Goal: Task Accomplishment & Management: Use online tool/utility

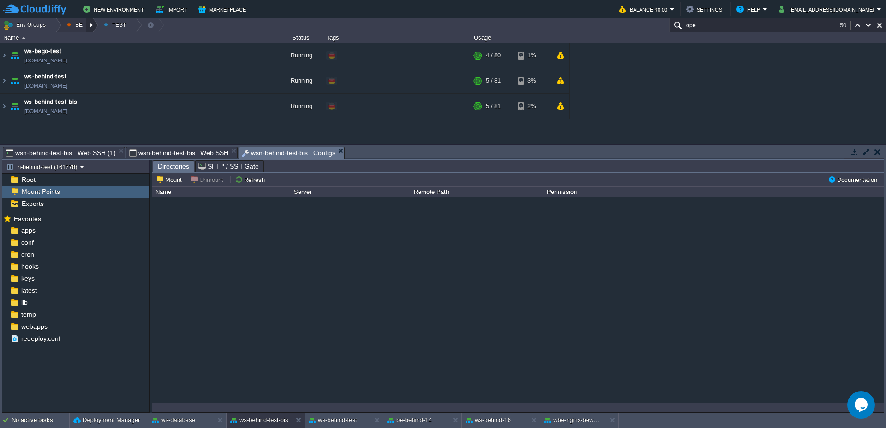
click at [95, 26] on div at bounding box center [92, 24] width 12 height 13
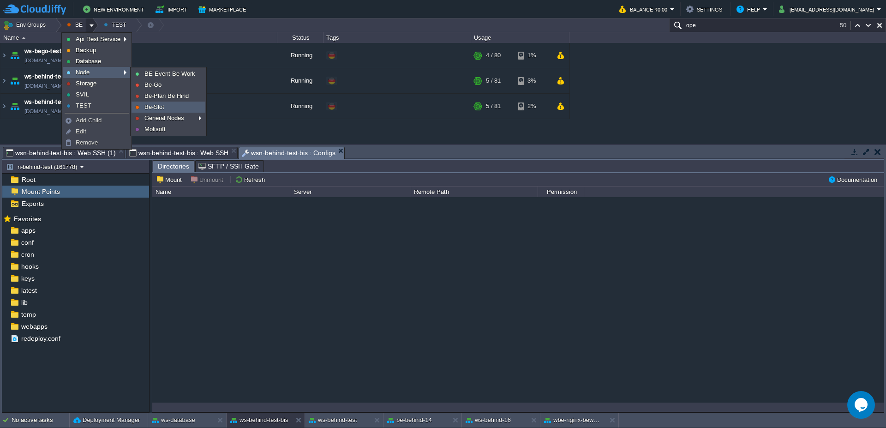
click at [148, 110] on span "Be-Slot" at bounding box center [154, 106] width 20 height 7
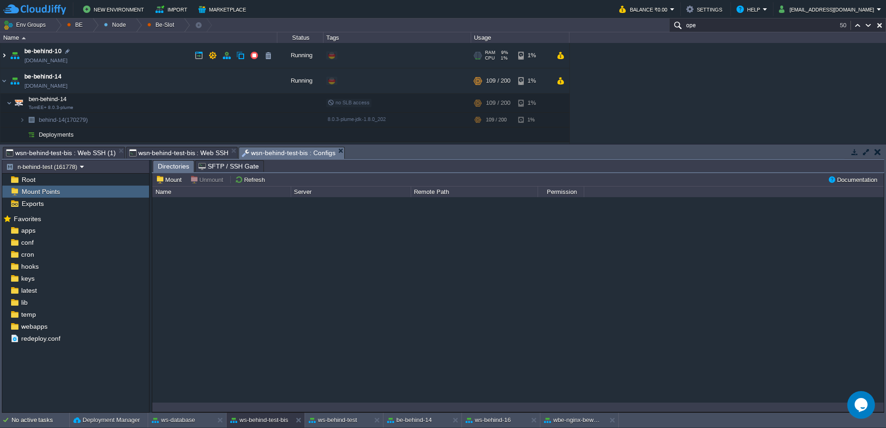
click at [2, 56] on img at bounding box center [3, 55] width 7 height 25
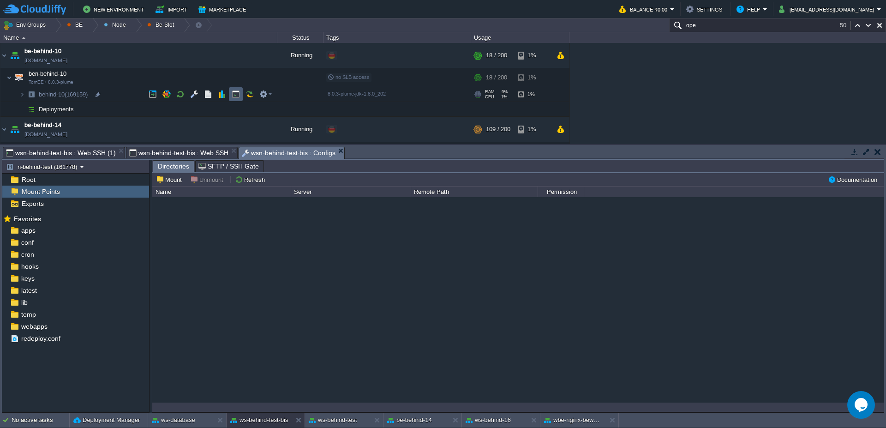
click at [235, 89] on td at bounding box center [236, 94] width 14 height 14
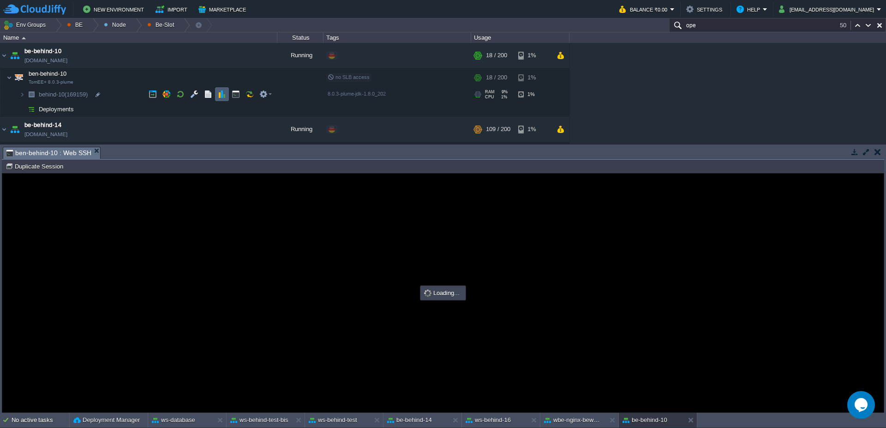
type input "#000000"
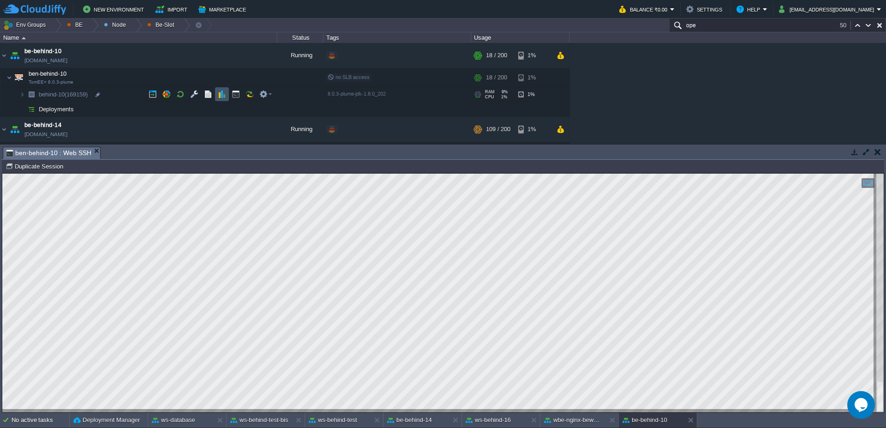
click at [223, 94] on button "button" at bounding box center [222, 94] width 8 height 8
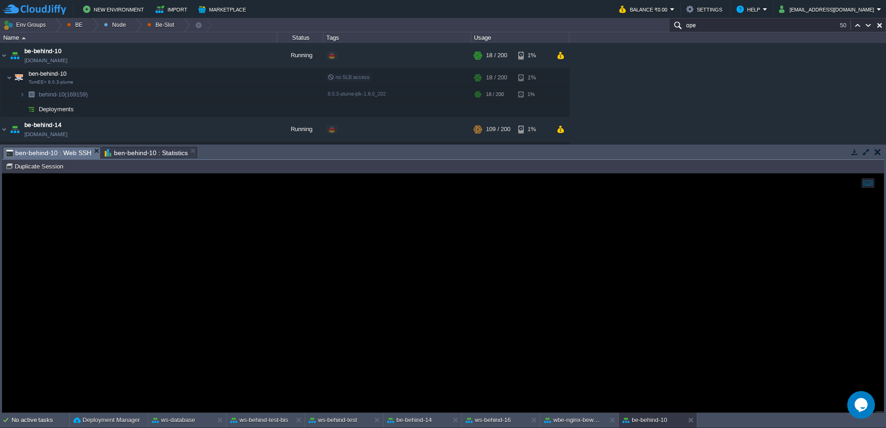
click at [51, 149] on span "ben-behind-10 : Web SSH" at bounding box center [48, 153] width 85 height 12
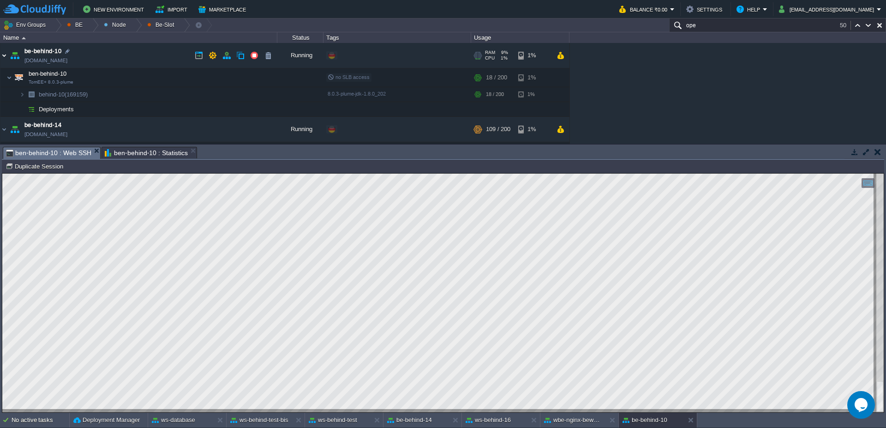
click at [3, 51] on img at bounding box center [3, 55] width 7 height 25
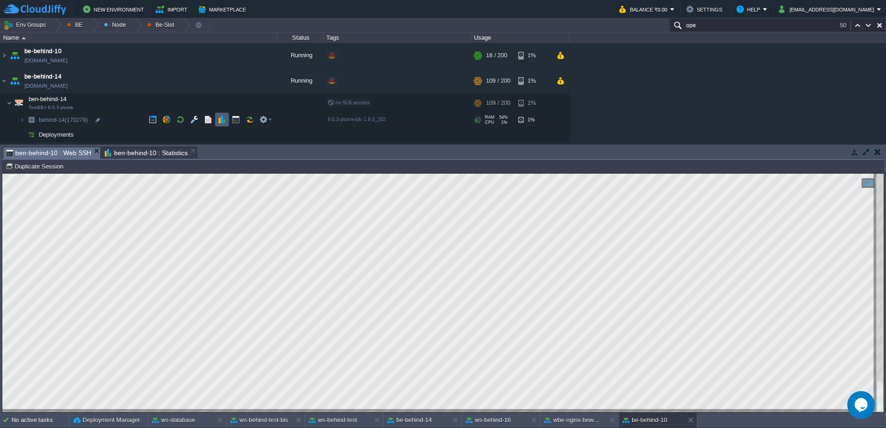
click at [225, 115] on td at bounding box center [222, 120] width 14 height 14
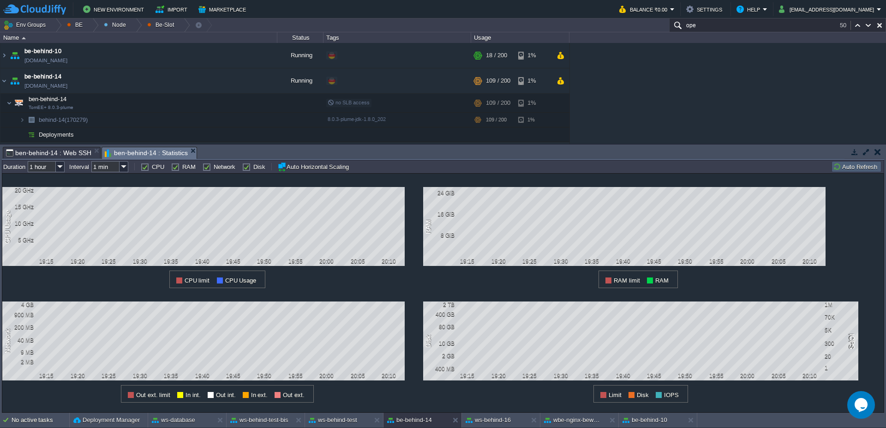
click at [851, 169] on button "Auto Refresh" at bounding box center [856, 166] width 47 height 8
click at [234, 102] on button "button" at bounding box center [236, 103] width 8 height 8
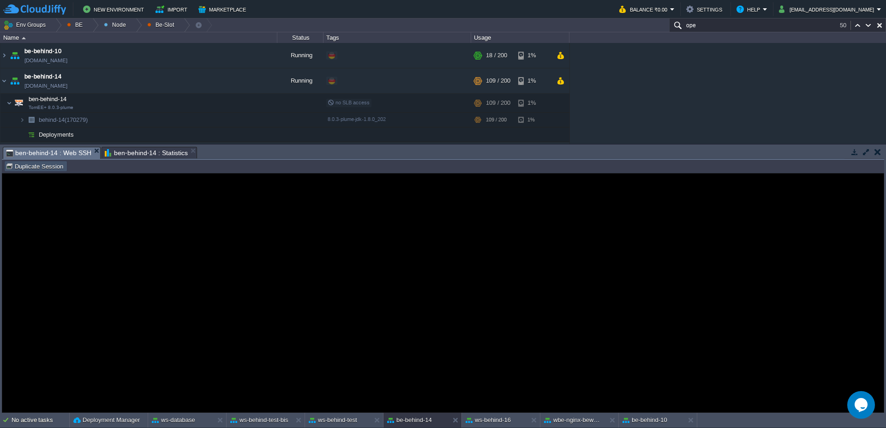
click at [38, 164] on button "Duplicate Session" at bounding box center [36, 166] width 60 height 8
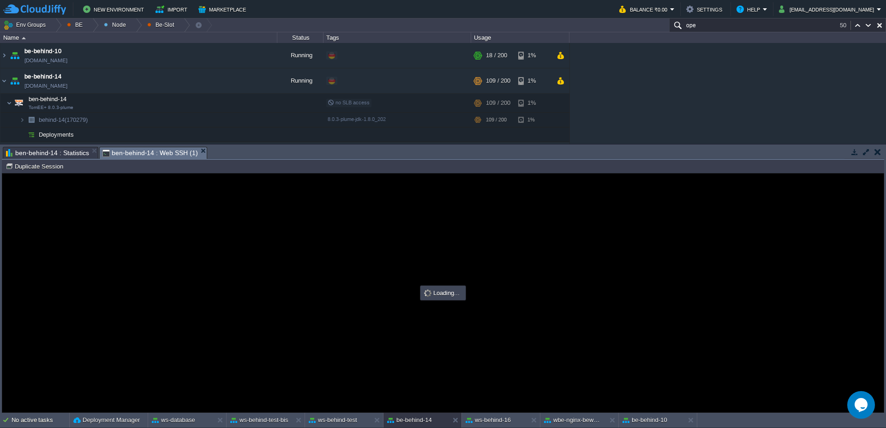
type input "#000000"
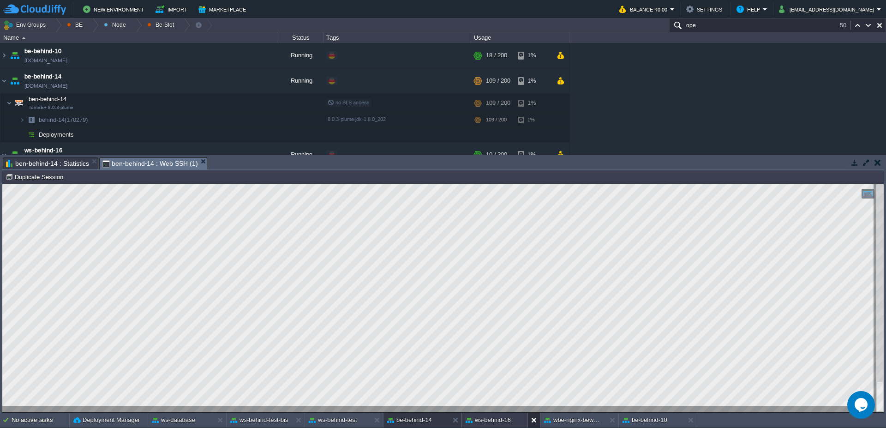
click at [536, 420] on button at bounding box center [535, 419] width 9 height 9
click at [93, 24] on div at bounding box center [92, 24] width 12 height 13
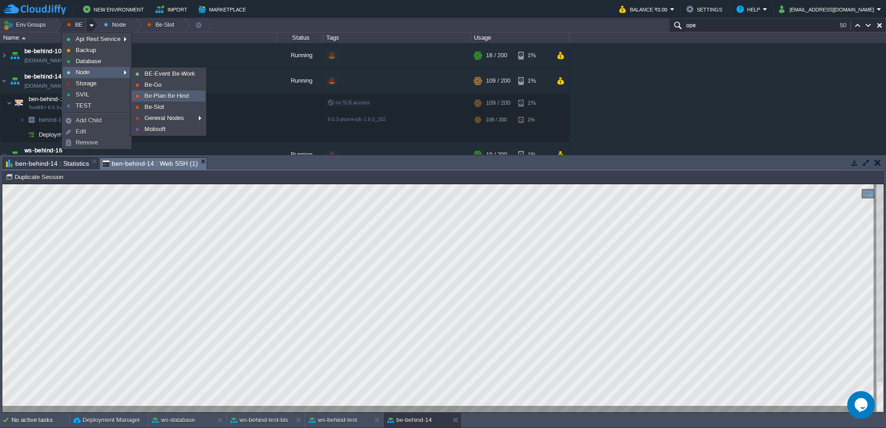
click at [168, 96] on span "Be-Plan Be Hind" at bounding box center [166, 95] width 44 height 7
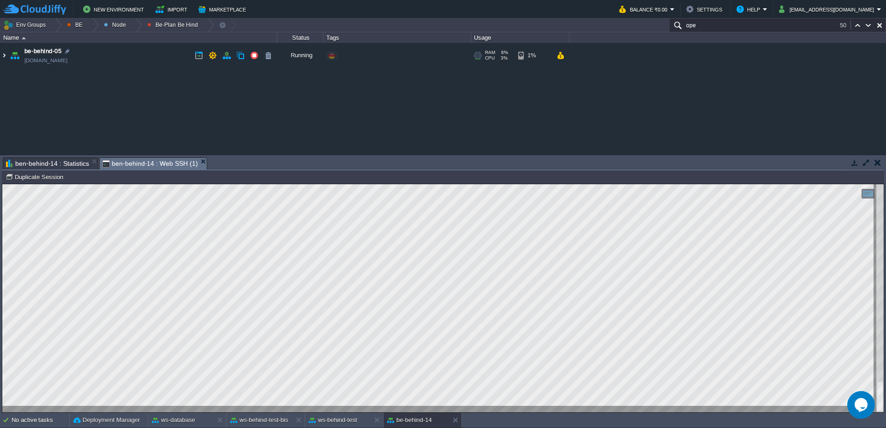
click at [2, 55] on img at bounding box center [3, 55] width 7 height 25
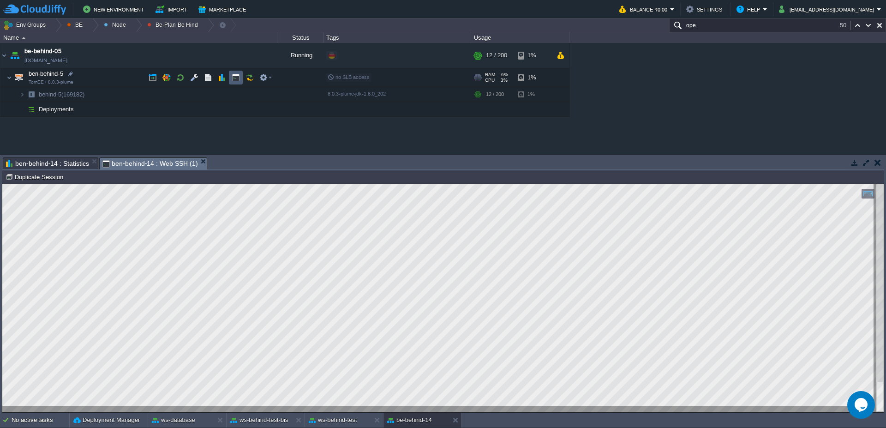
click at [235, 79] on button "button" at bounding box center [236, 77] width 8 height 8
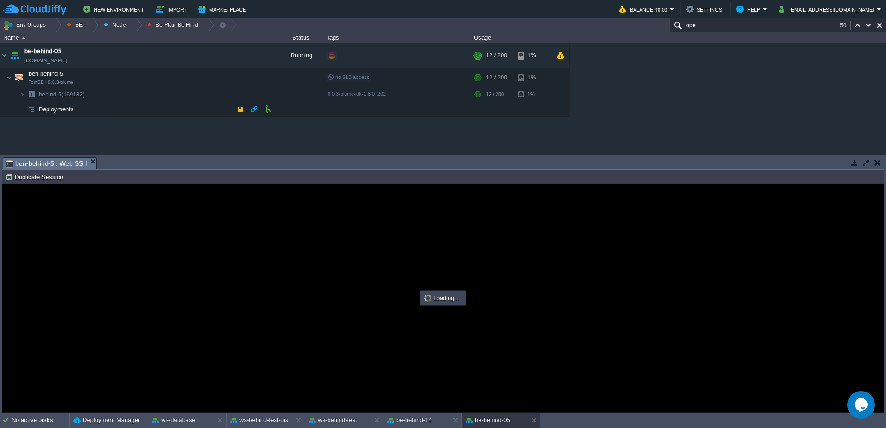
type input "#000000"
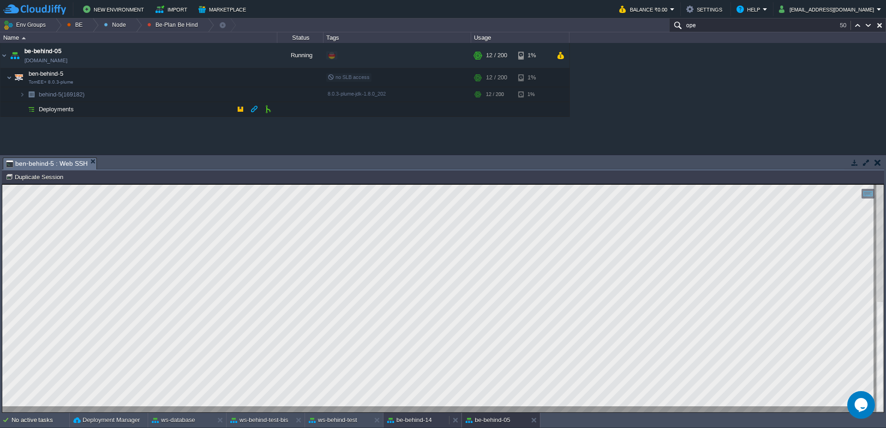
click at [419, 423] on button "be-behind-14" at bounding box center [409, 419] width 45 height 9
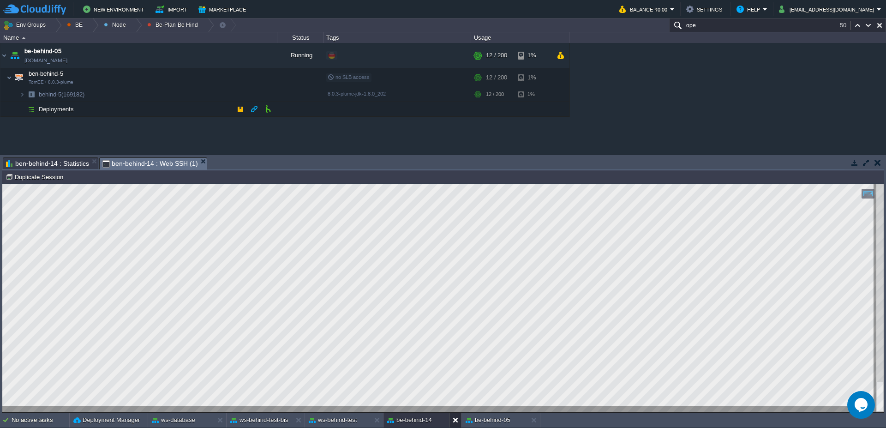
click at [454, 420] on button at bounding box center [457, 419] width 9 height 9
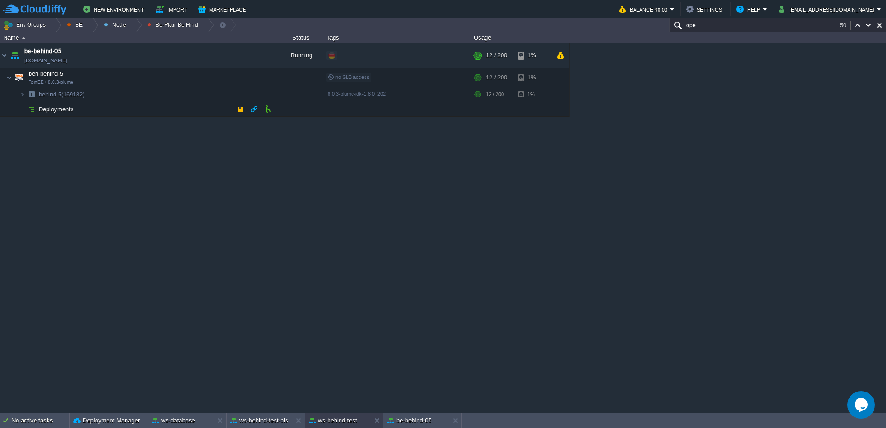
click at [327, 420] on button "ws-behind-test" at bounding box center [333, 420] width 48 height 9
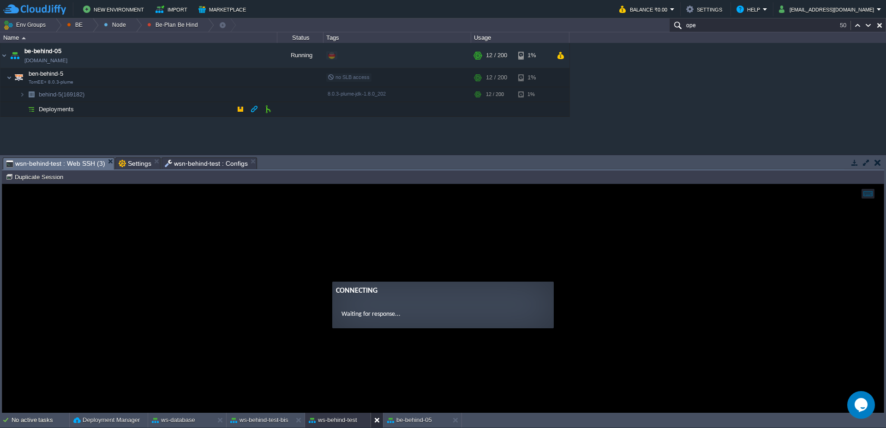
click at [376, 422] on button at bounding box center [378, 419] width 9 height 9
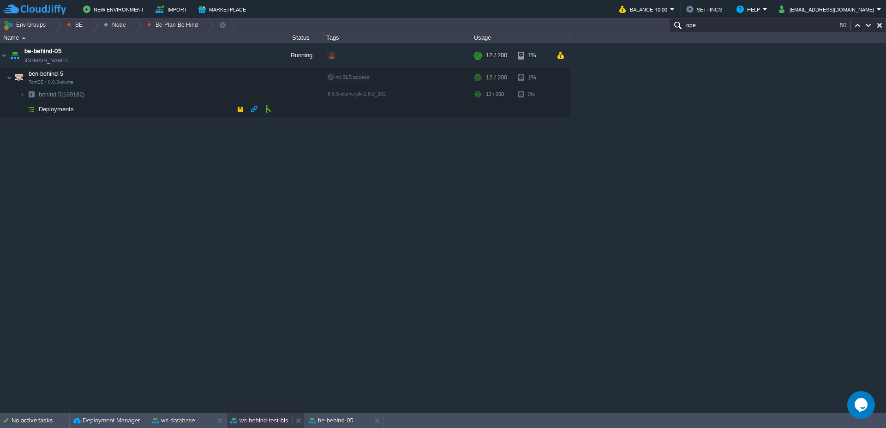
click at [260, 420] on button "ws-behind-test-bis" at bounding box center [259, 420] width 58 height 9
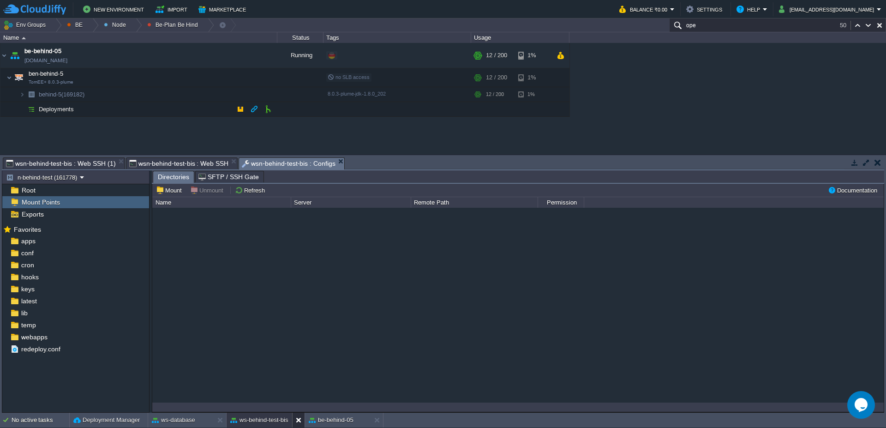
click at [298, 421] on button at bounding box center [300, 419] width 9 height 9
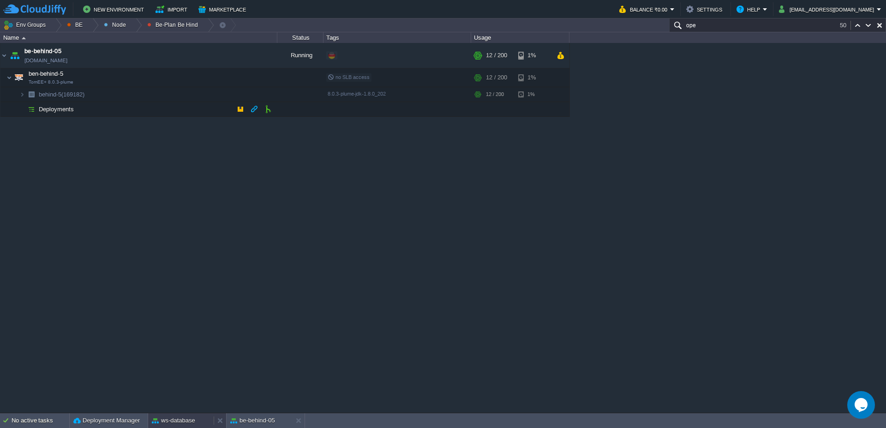
click at [185, 424] on button "ws-database" at bounding box center [173, 420] width 43 height 9
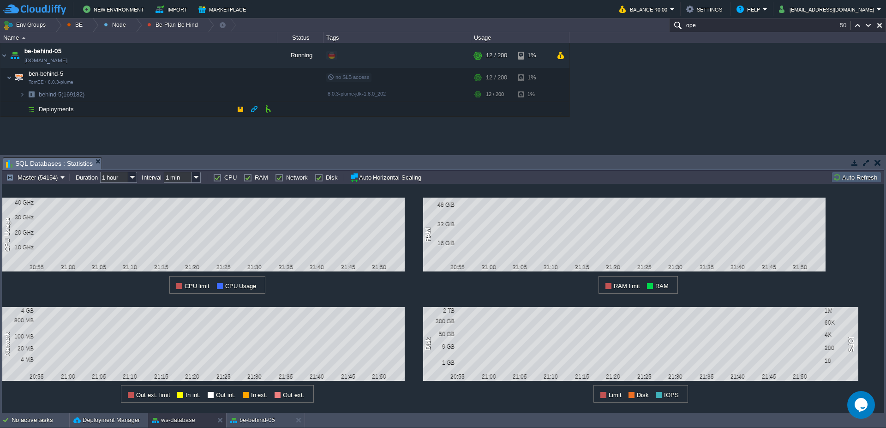
click at [867, 179] on button "Auto Refresh" at bounding box center [856, 177] width 47 height 8
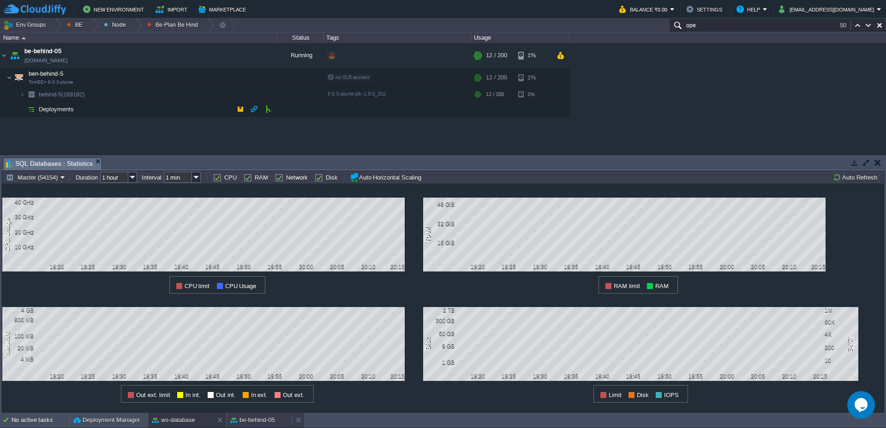
click at [250, 425] on div "be-behind-05" at bounding box center [260, 420] width 66 height 15
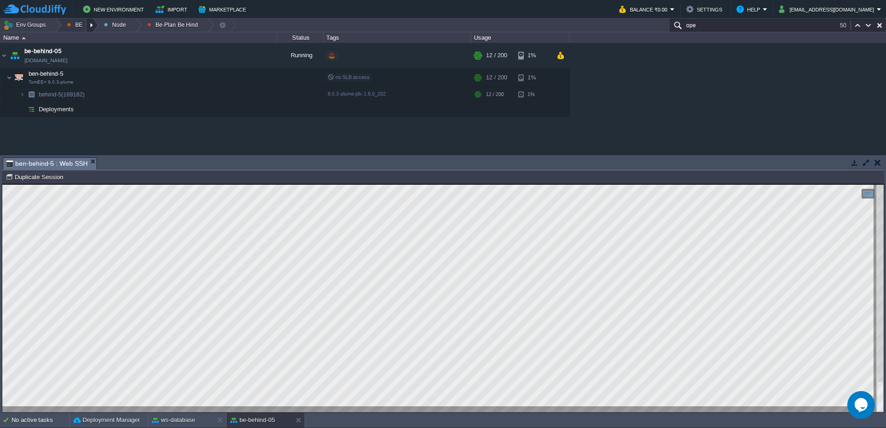
click at [93, 25] on div at bounding box center [92, 24] width 12 height 13
click at [353, 18] on div "New Environment Import Marketplace Bonus ₹0.00 Upgrade Account Balance ₹0.00 Se…" at bounding box center [443, 9] width 886 height 18
click at [55, 24] on div at bounding box center [55, 24] width 12 height 13
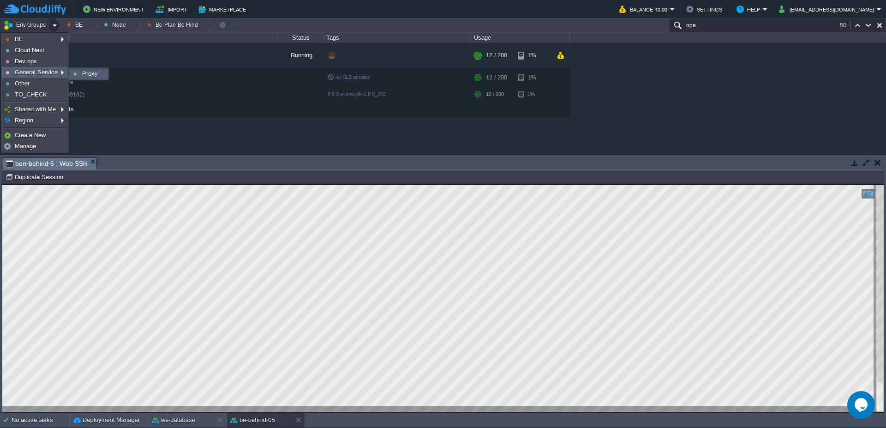
click at [73, 73] on img at bounding box center [75, 74] width 4 height 4
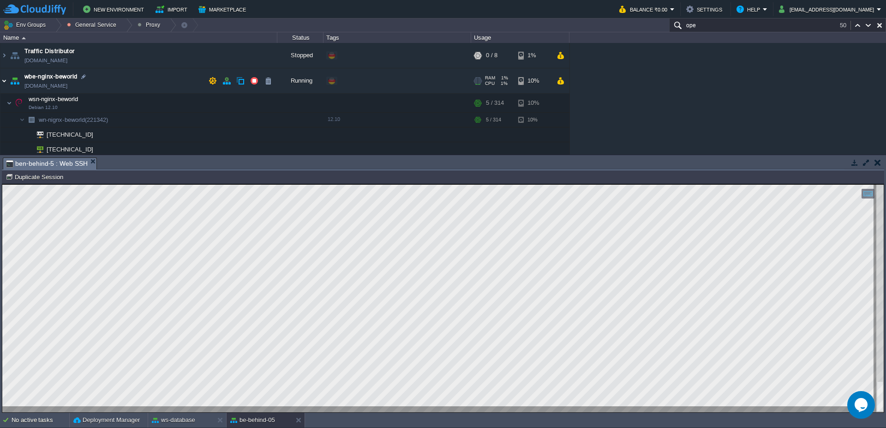
click at [2, 83] on img at bounding box center [3, 80] width 7 height 25
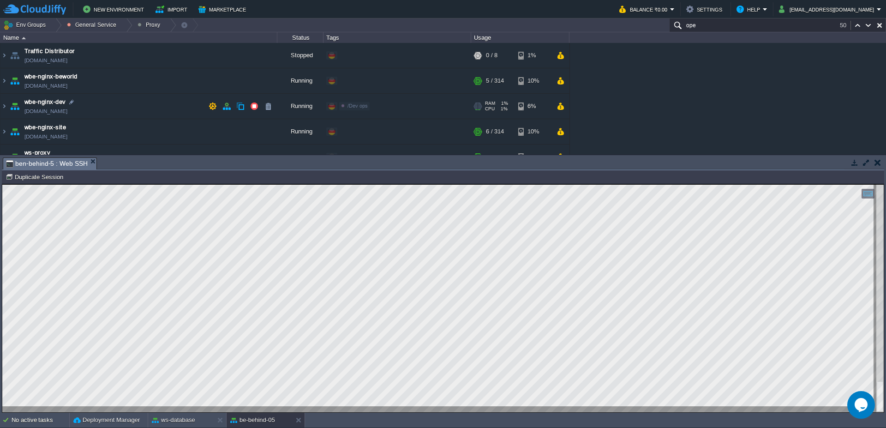
scroll to position [15, 0]
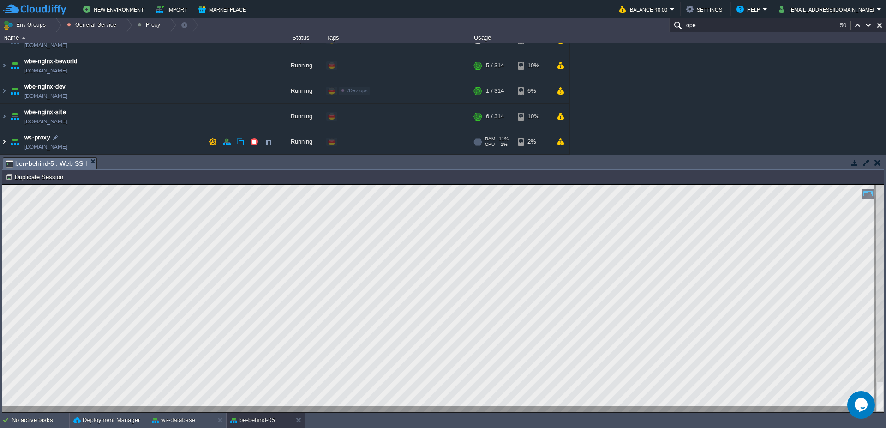
click at [0, 148] on img at bounding box center [3, 141] width 7 height 25
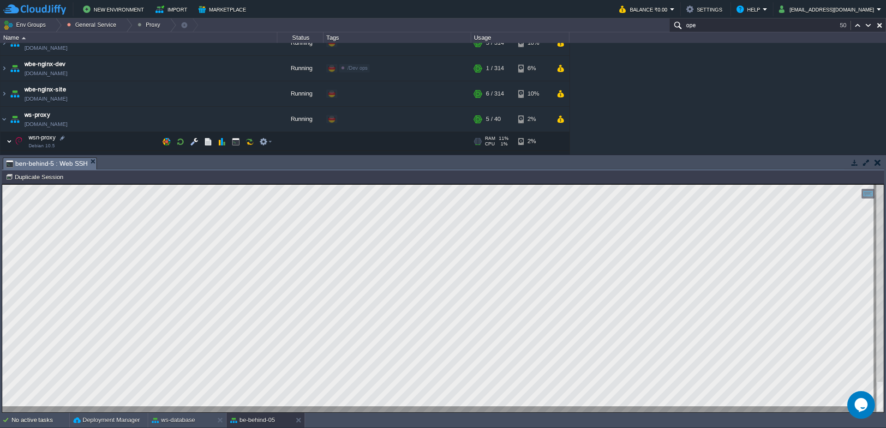
scroll to position [49, 0]
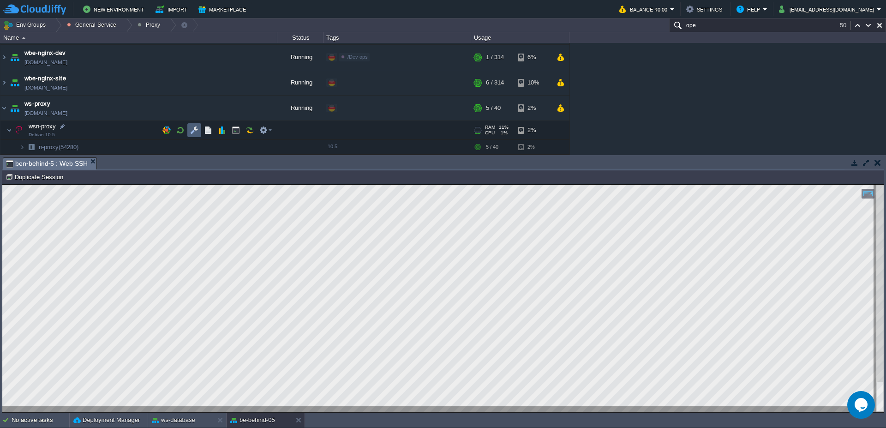
click at [196, 131] on button "button" at bounding box center [194, 130] width 8 height 8
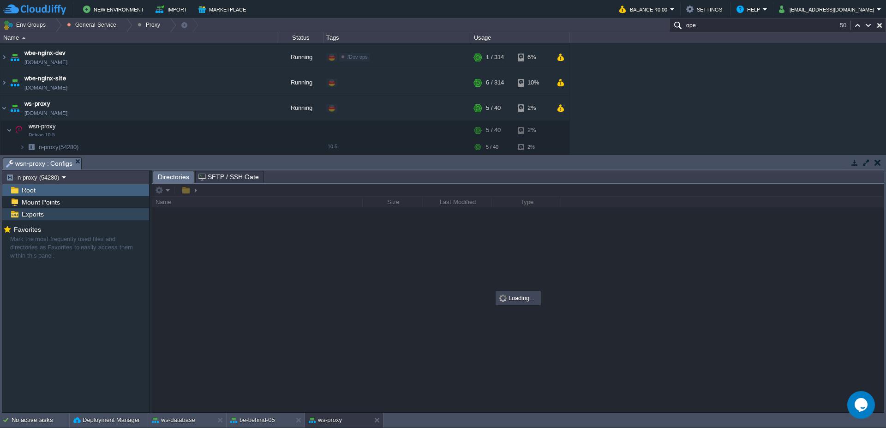
click at [33, 216] on span "Exports" at bounding box center [32, 214] width 25 height 8
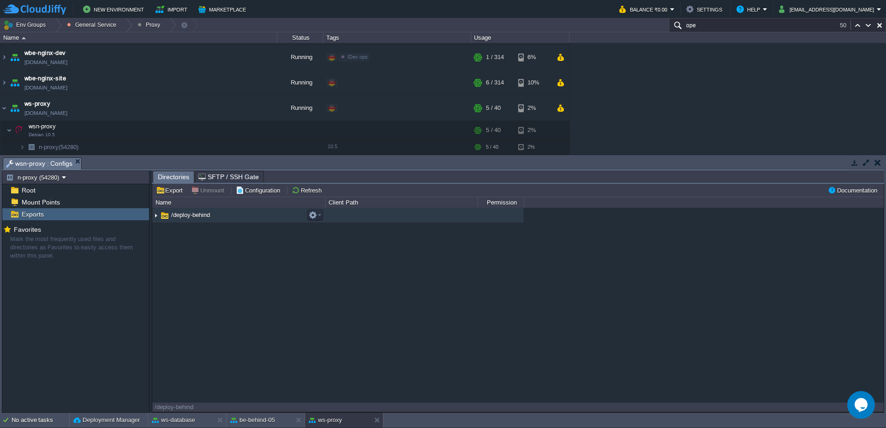
click at [155, 218] on img at bounding box center [155, 215] width 7 height 14
type input "/opt/tomcat/temp/deploy-behind"
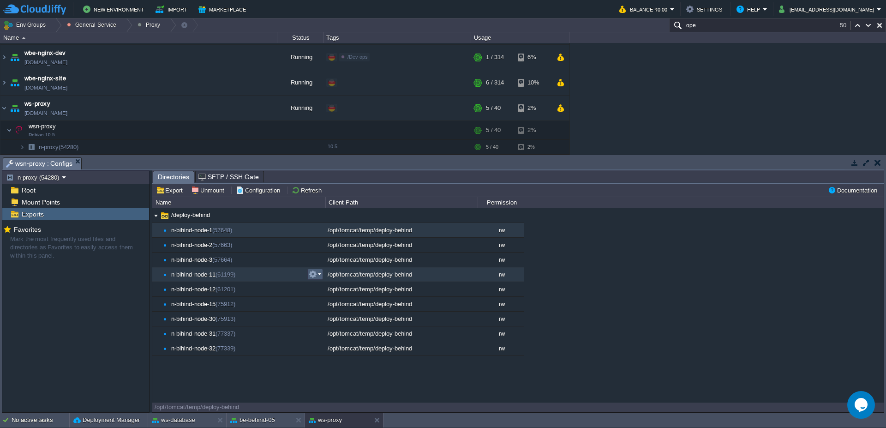
click at [320, 272] on em at bounding box center [315, 274] width 12 height 8
click at [335, 287] on span "Unmount" at bounding box center [334, 286] width 24 height 7
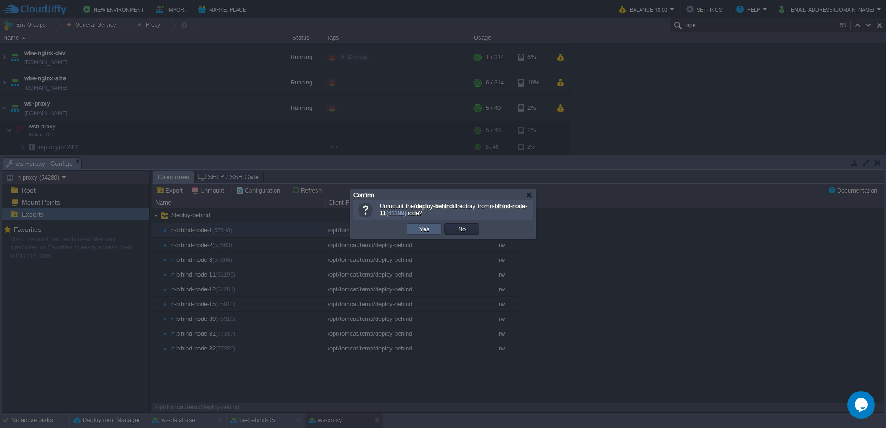
click at [425, 230] on button "Yes" at bounding box center [425, 229] width 16 height 8
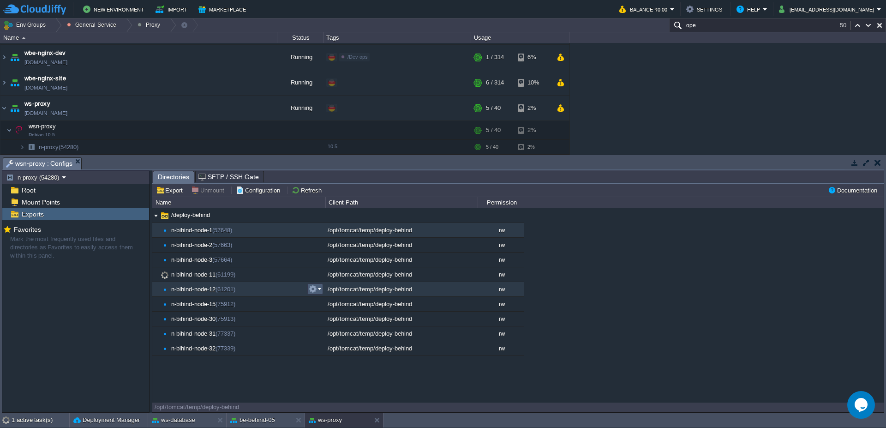
click at [319, 287] on em at bounding box center [315, 289] width 12 height 8
click at [325, 303] on span "Unmount" at bounding box center [334, 301] width 24 height 7
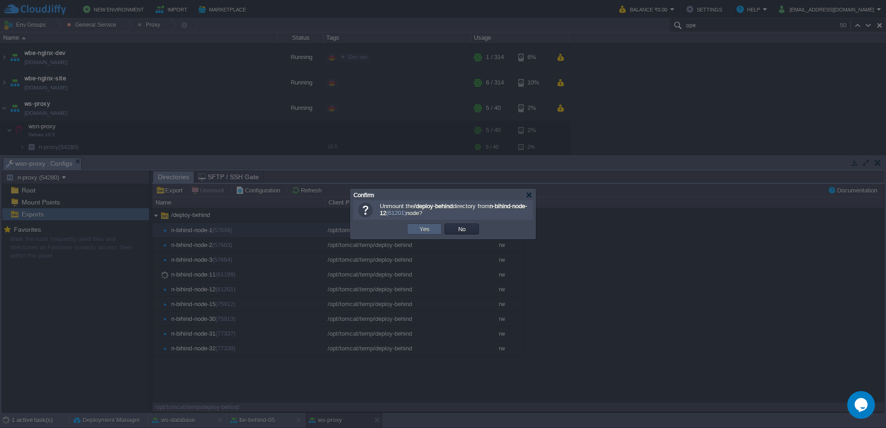
click at [418, 232] on button "Yes" at bounding box center [425, 229] width 16 height 8
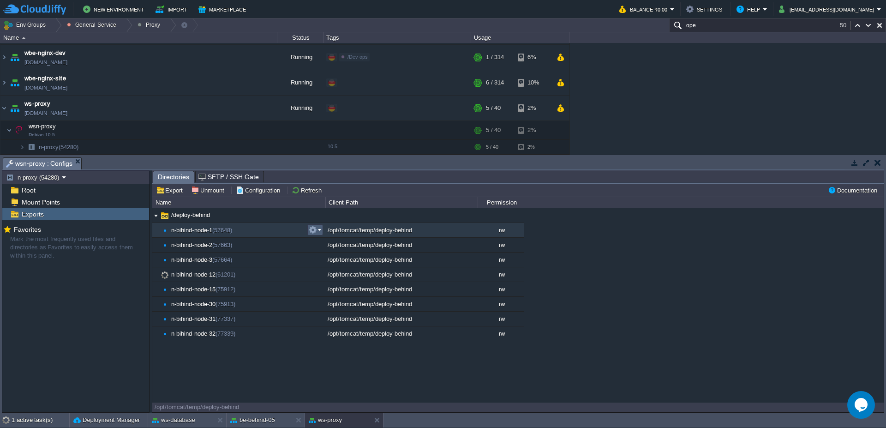
click at [320, 229] on em at bounding box center [315, 230] width 12 height 8
click at [332, 243] on span "Unmount" at bounding box center [334, 242] width 24 height 7
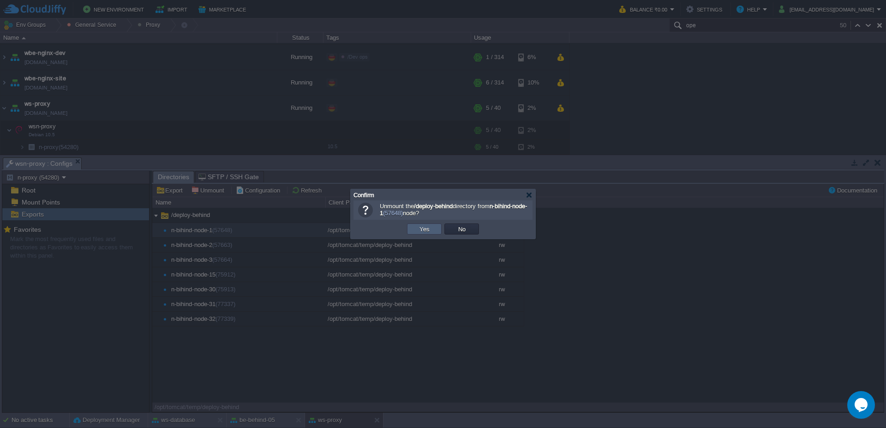
click at [415, 228] on td "Yes" at bounding box center [424, 228] width 35 height 11
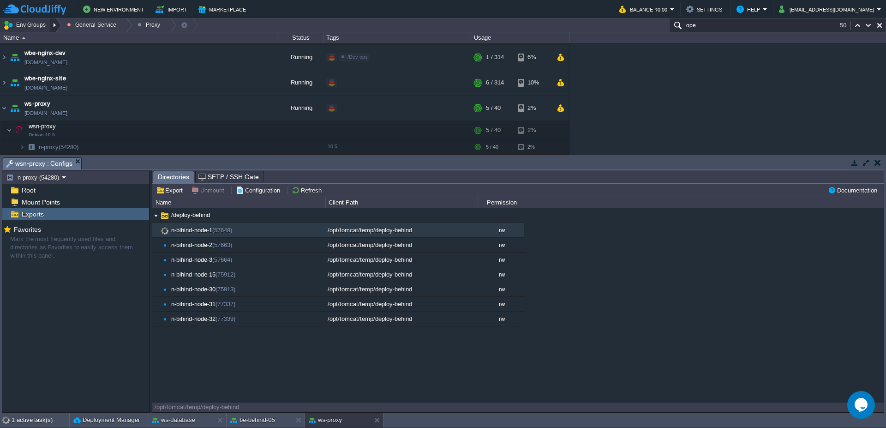
click at [57, 28] on div at bounding box center [55, 24] width 12 height 13
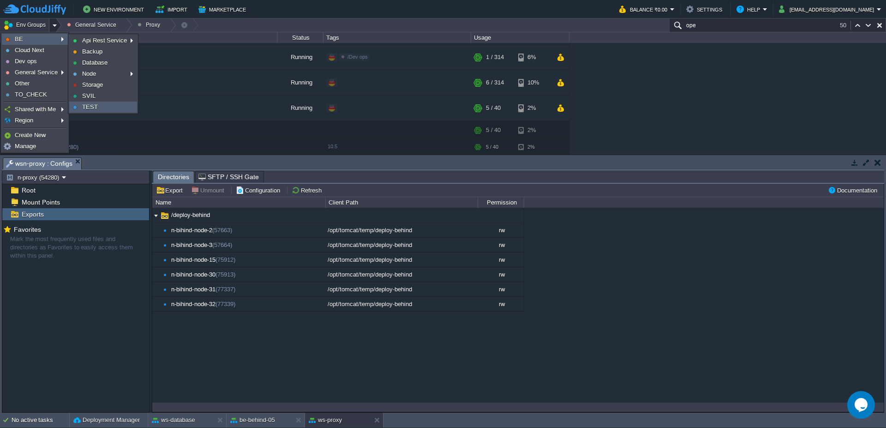
click at [108, 108] on link "TEST" at bounding box center [103, 107] width 67 height 10
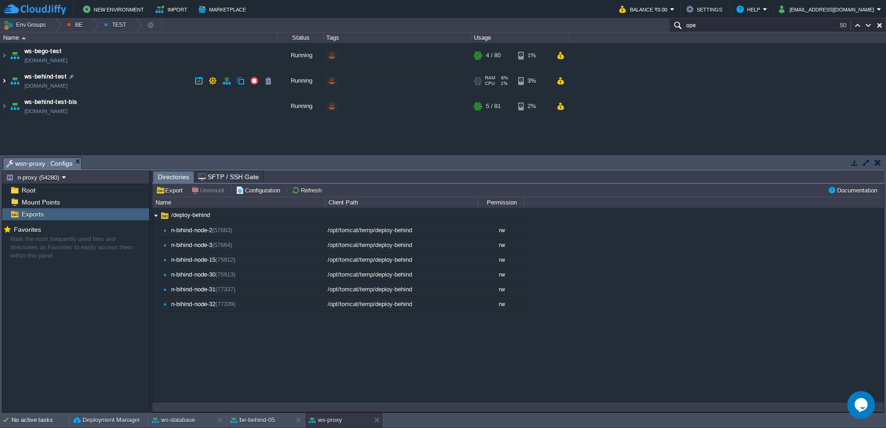
click at [4, 86] on img at bounding box center [3, 80] width 7 height 25
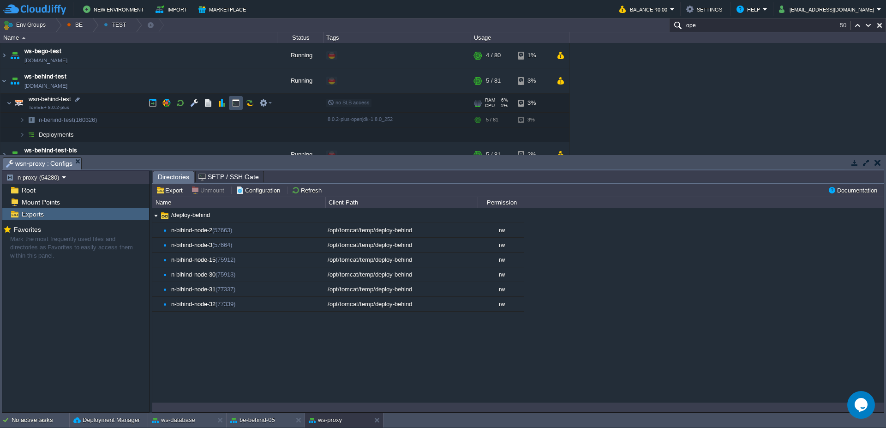
click at [237, 104] on button "button" at bounding box center [236, 103] width 8 height 8
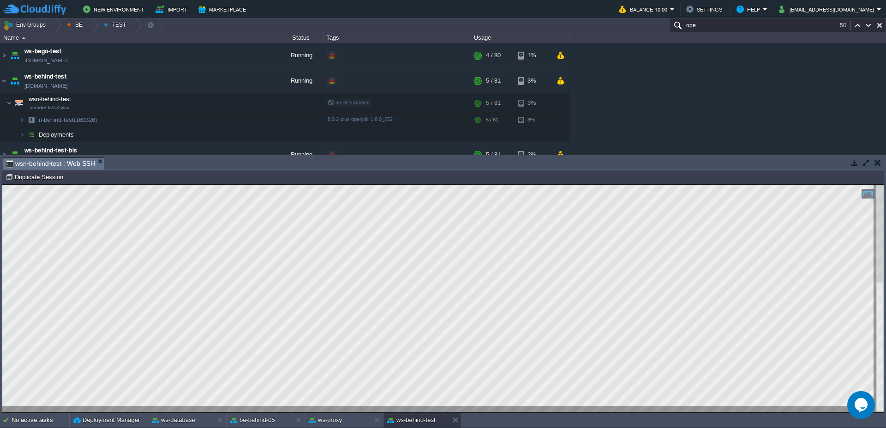
type textarea "echo "COPY WAR" echo "KILL TOMCAT" kill -9 $(cat /opt/tomcat/[PERSON_NAME][DOMA…"
click at [0, 80] on img at bounding box center [3, 80] width 7 height 25
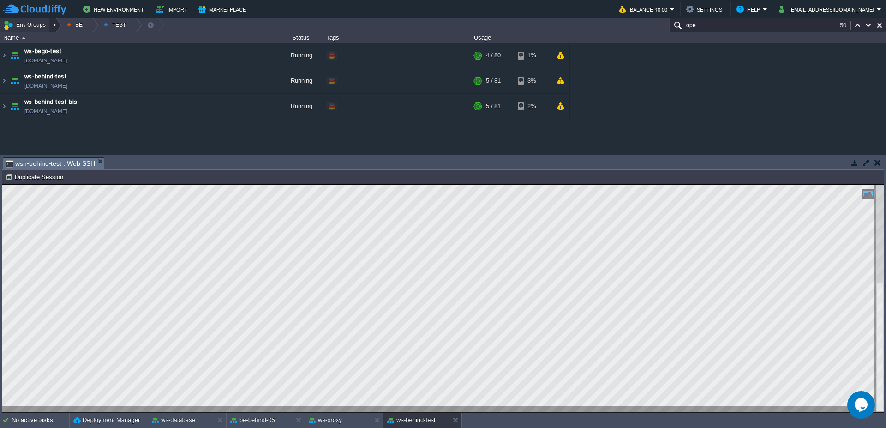
click at [54, 27] on div at bounding box center [55, 24] width 12 height 13
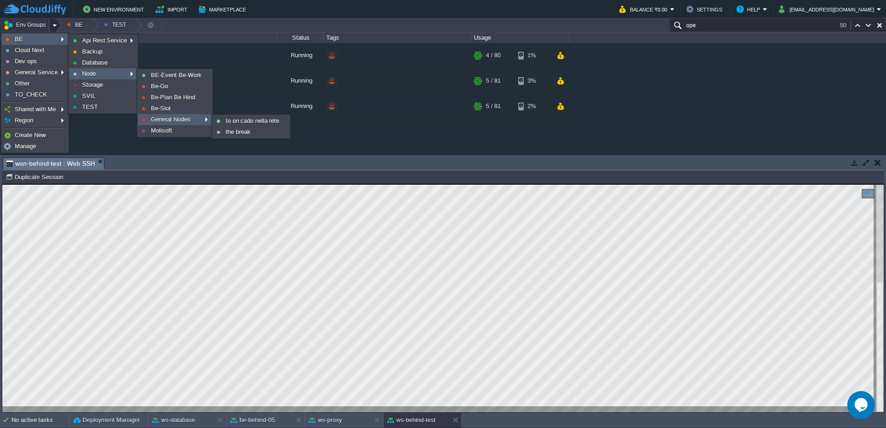
click at [163, 121] on span "General Nodes" at bounding box center [171, 119] width 40 height 7
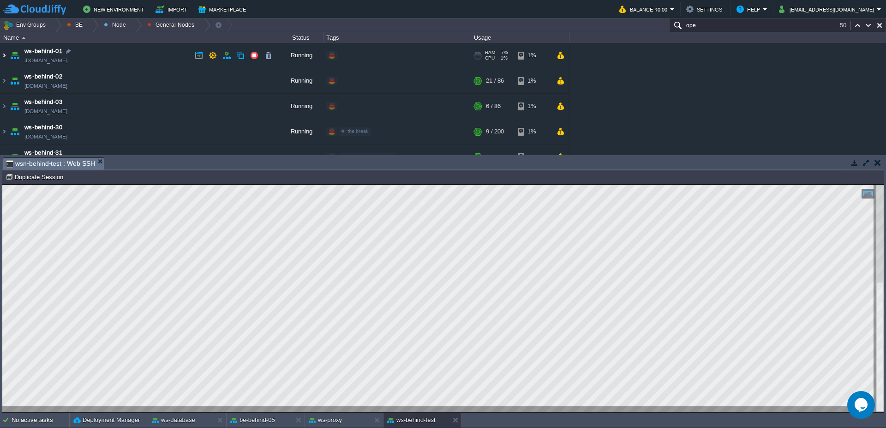
click at [0, 57] on img at bounding box center [3, 55] width 7 height 25
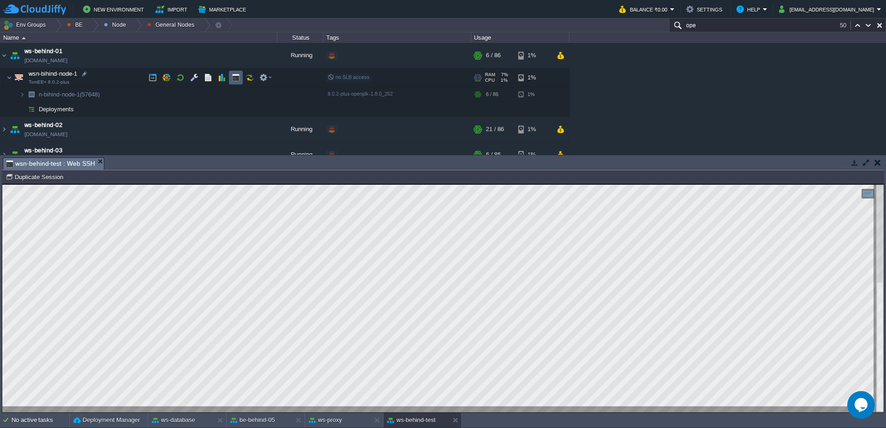
click at [229, 79] on td at bounding box center [236, 78] width 14 height 14
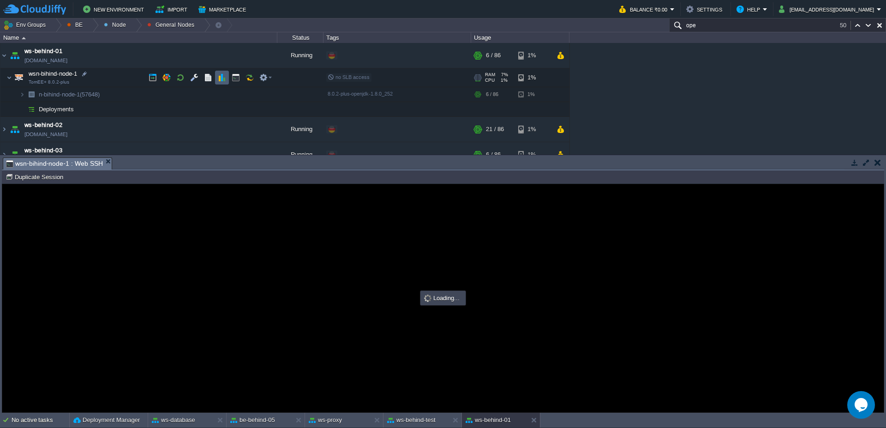
click at [216, 78] on td at bounding box center [222, 78] width 14 height 14
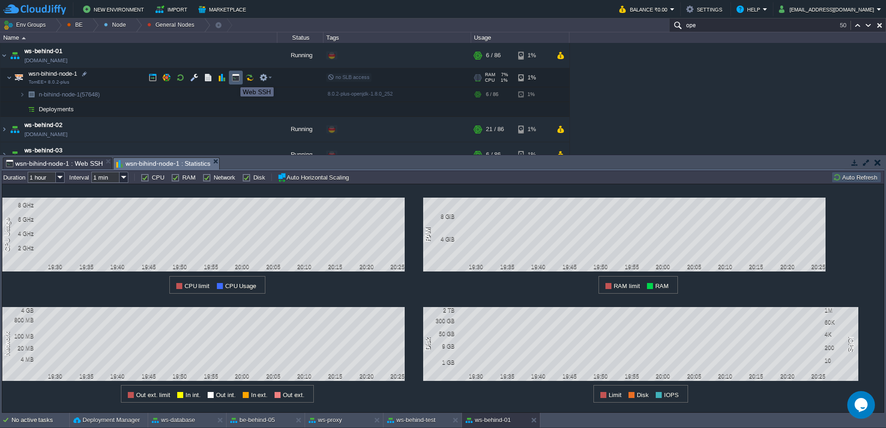
scroll to position [0, 0]
click at [234, 79] on button "button" at bounding box center [236, 77] width 8 height 8
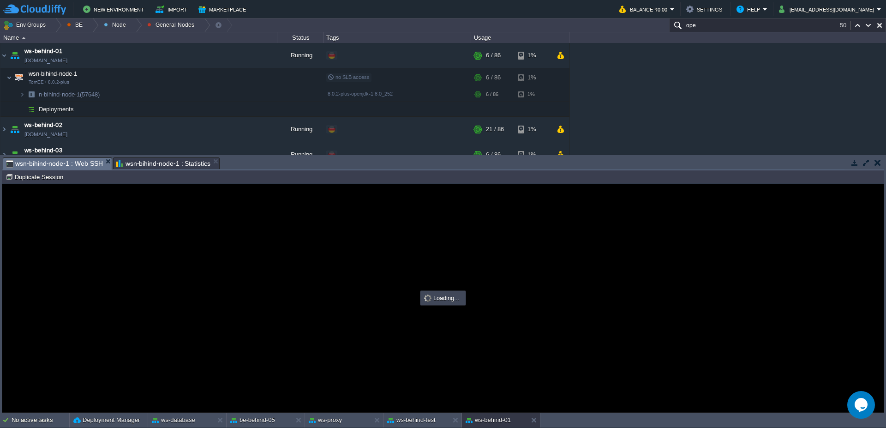
type input "#000000"
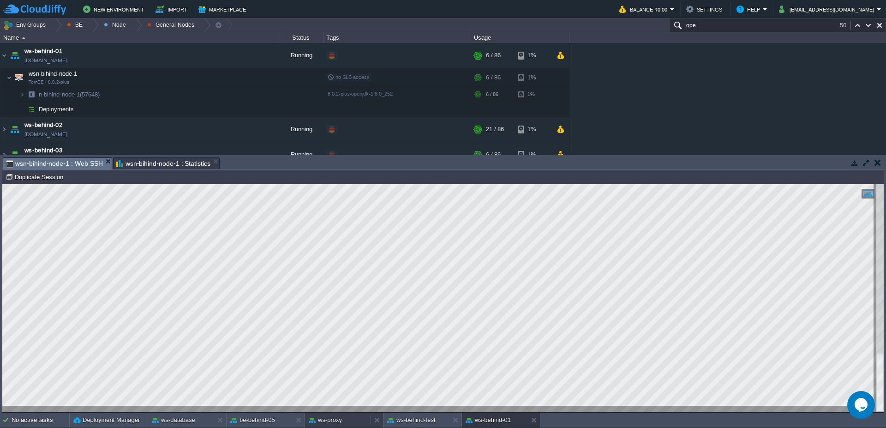
click at [330, 420] on button "ws-proxy" at bounding box center [325, 419] width 33 height 9
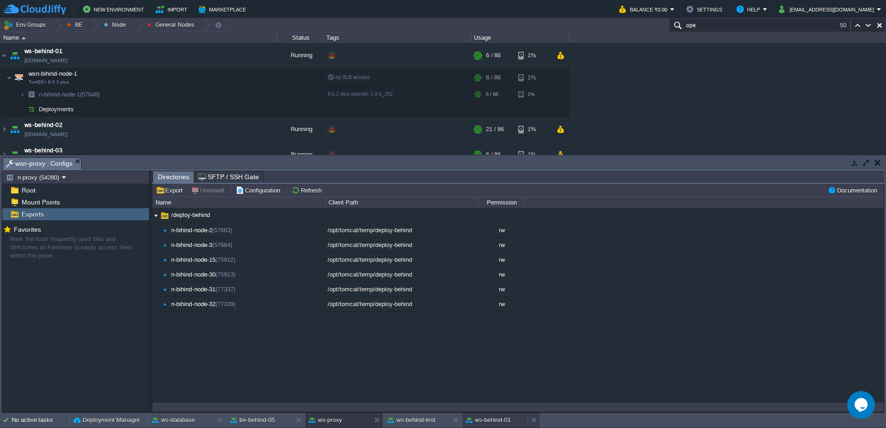
click at [516, 419] on div "ws-behind-01" at bounding box center [495, 420] width 66 height 15
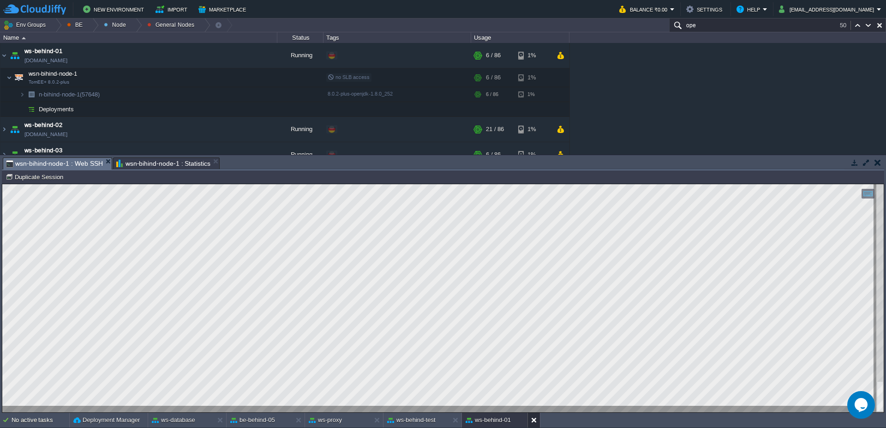
click at [536, 422] on button at bounding box center [535, 419] width 9 height 9
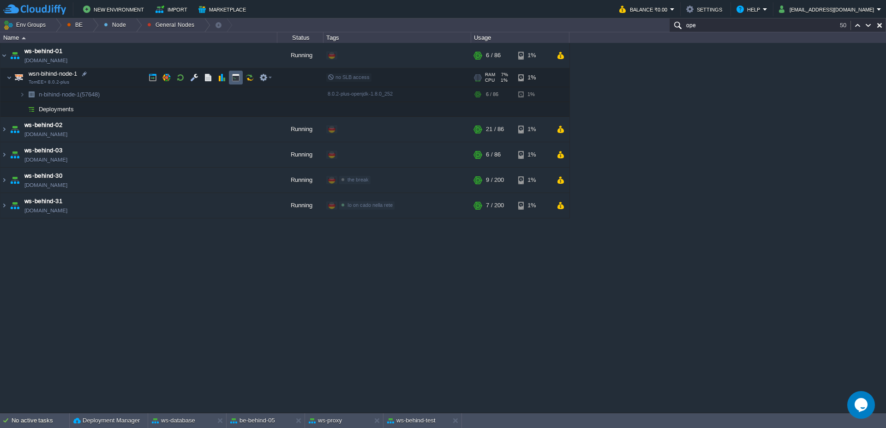
click at [232, 81] on button "button" at bounding box center [236, 77] width 8 height 8
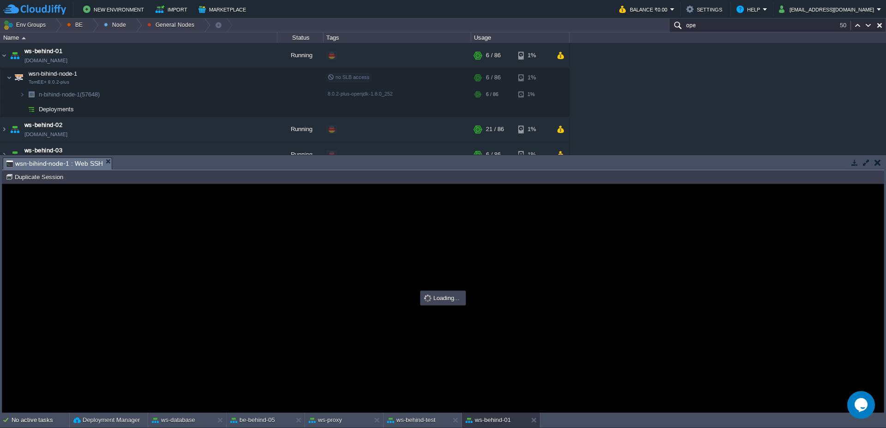
type input "#000000"
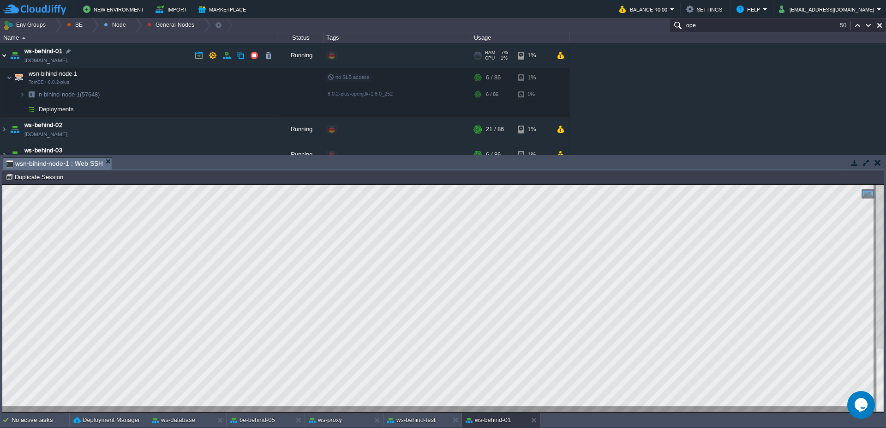
click at [7, 56] on img at bounding box center [3, 55] width 7 height 25
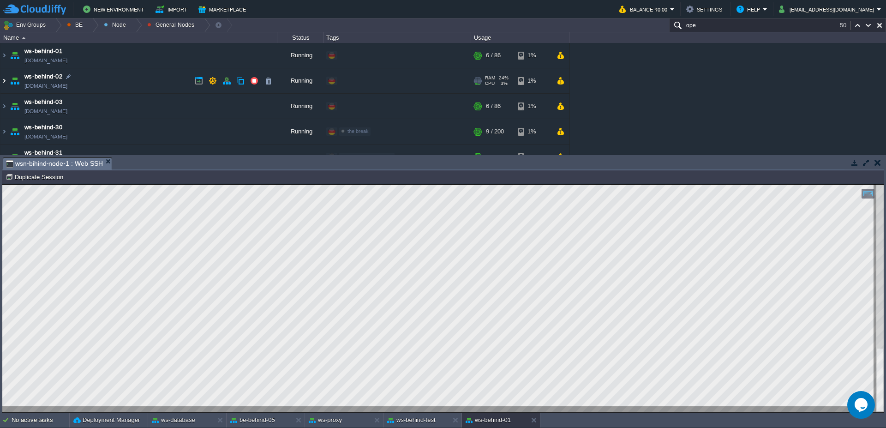
click at [6, 83] on img at bounding box center [3, 80] width 7 height 25
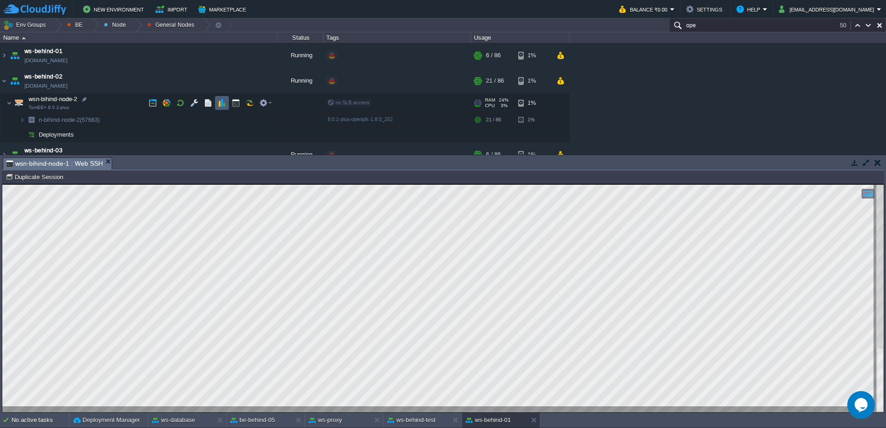
click at [223, 107] on td at bounding box center [222, 103] width 14 height 14
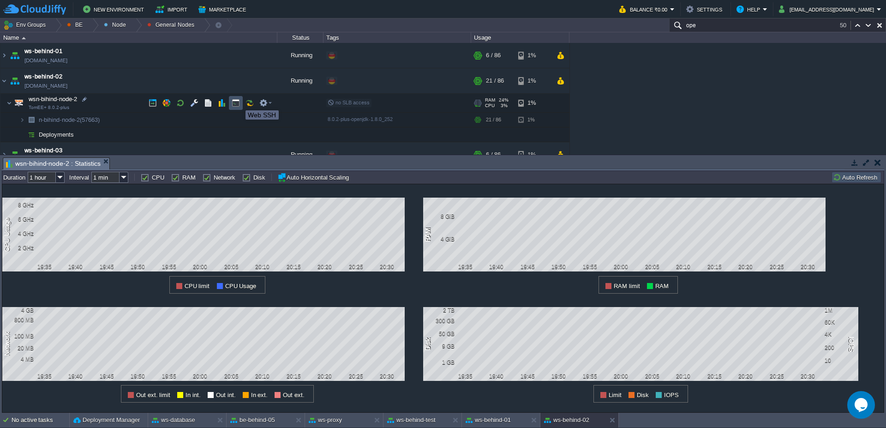
click at [239, 102] on button "button" at bounding box center [236, 103] width 8 height 8
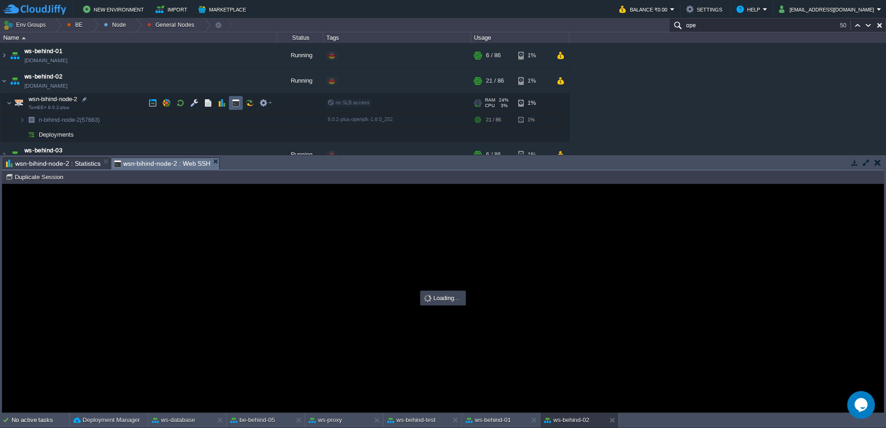
type input "#000000"
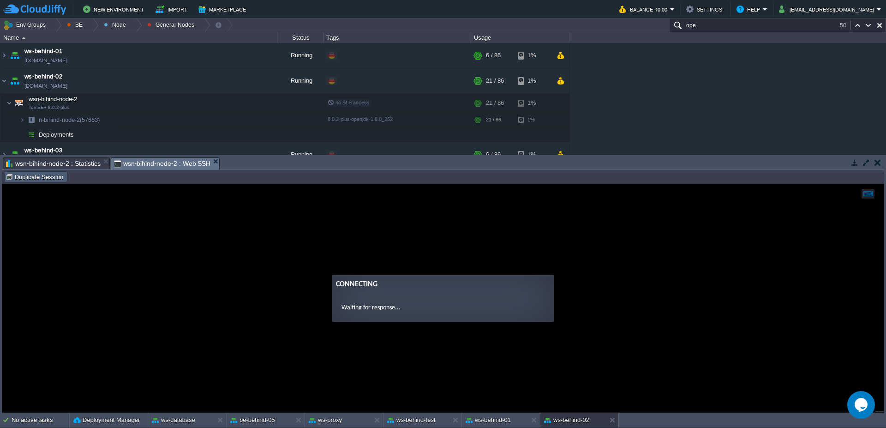
click at [41, 182] on td "Duplicate Session" at bounding box center [35, 176] width 63 height 11
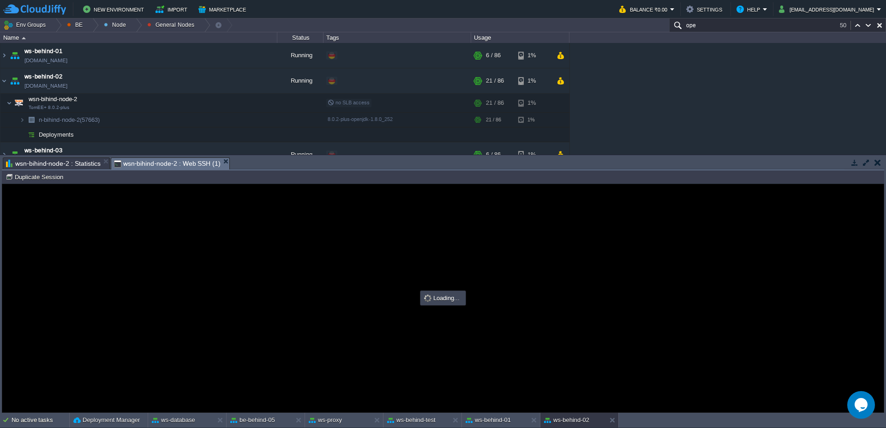
type input "#000000"
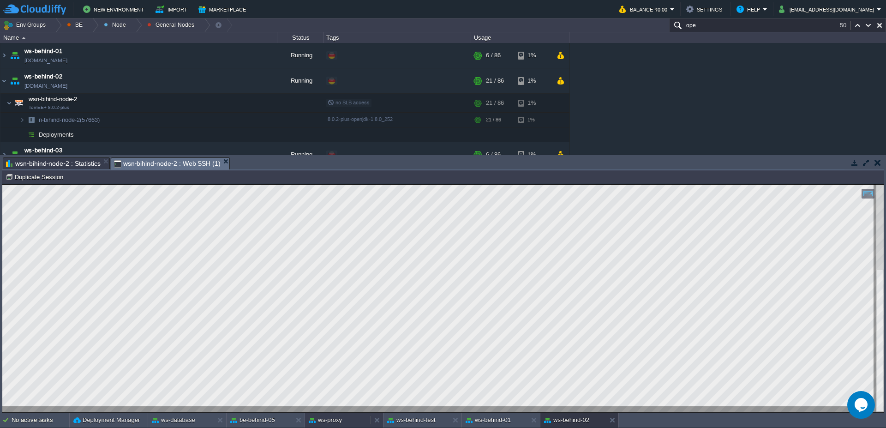
click at [318, 421] on button "ws-proxy" at bounding box center [325, 419] width 33 height 9
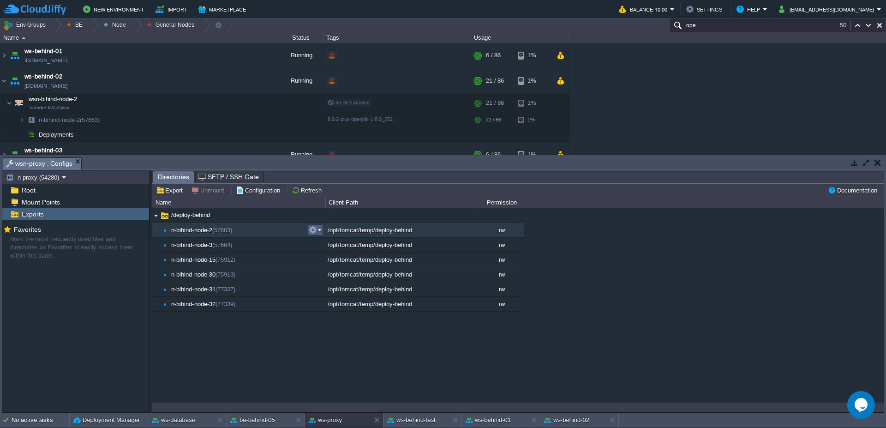
click at [319, 231] on em at bounding box center [315, 230] width 12 height 8
click at [329, 243] on span "Unmount" at bounding box center [334, 242] width 24 height 7
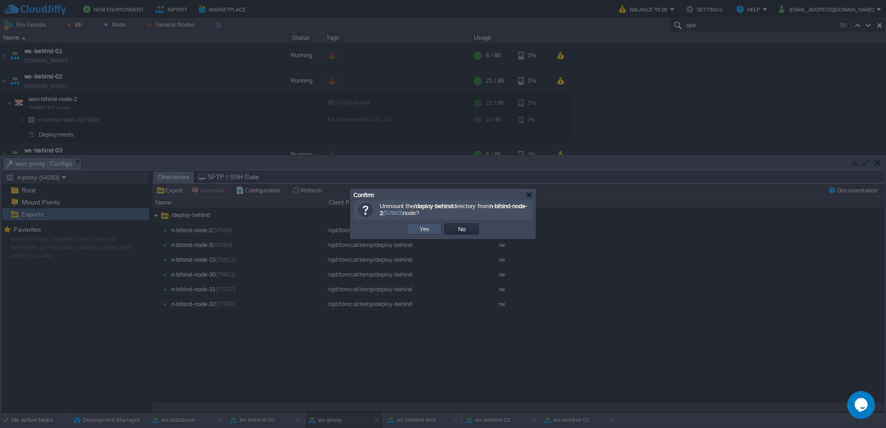
click at [427, 229] on button "Yes" at bounding box center [425, 229] width 16 height 8
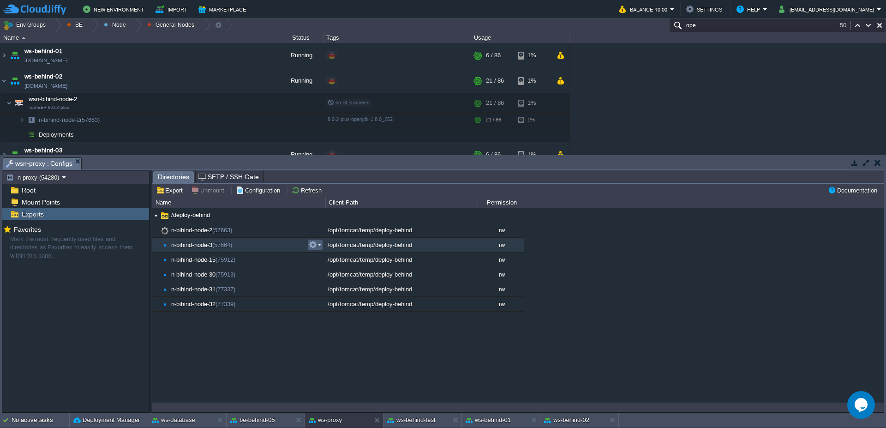
click at [318, 244] on em at bounding box center [315, 244] width 12 height 8
click at [329, 255] on span "Unmount" at bounding box center [334, 256] width 24 height 7
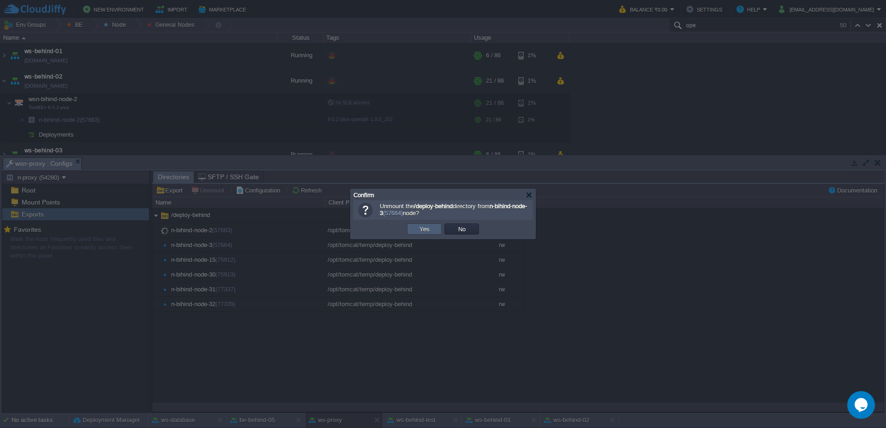
click at [418, 230] on button "Yes" at bounding box center [425, 229] width 16 height 8
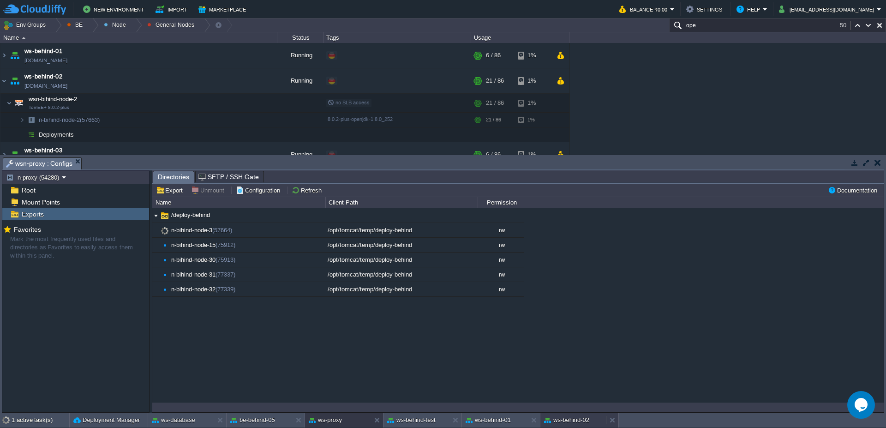
click at [551, 422] on button "ws-behind-02" at bounding box center [566, 419] width 45 height 9
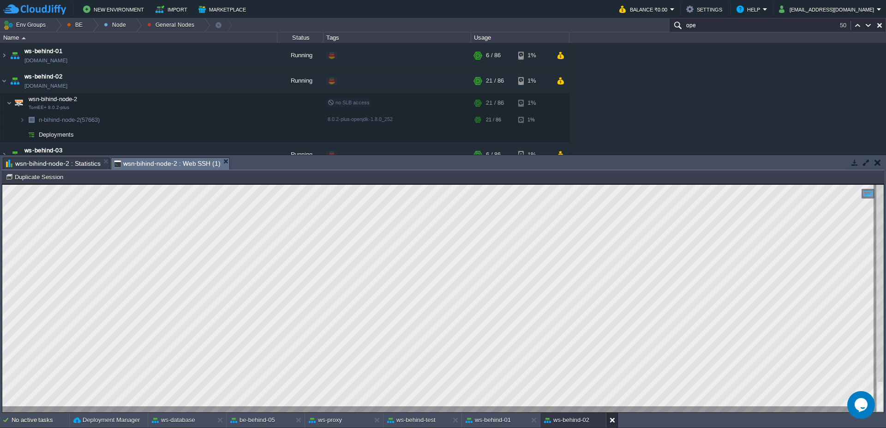
click at [612, 421] on button at bounding box center [614, 419] width 9 height 9
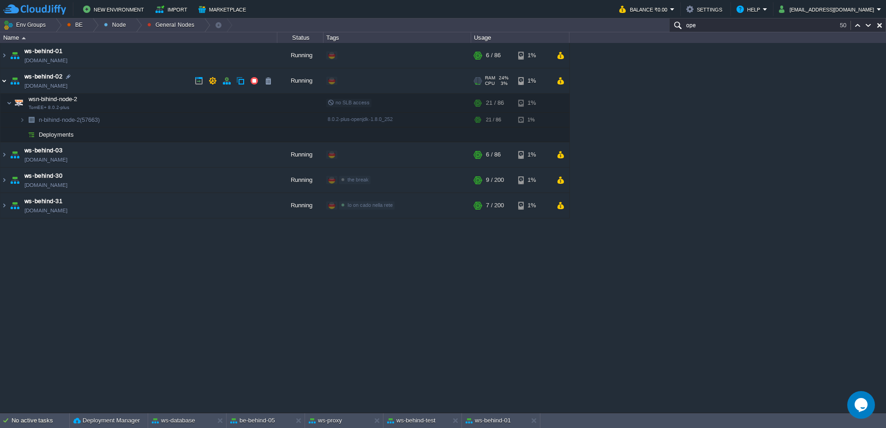
click at [0, 78] on img at bounding box center [3, 80] width 7 height 25
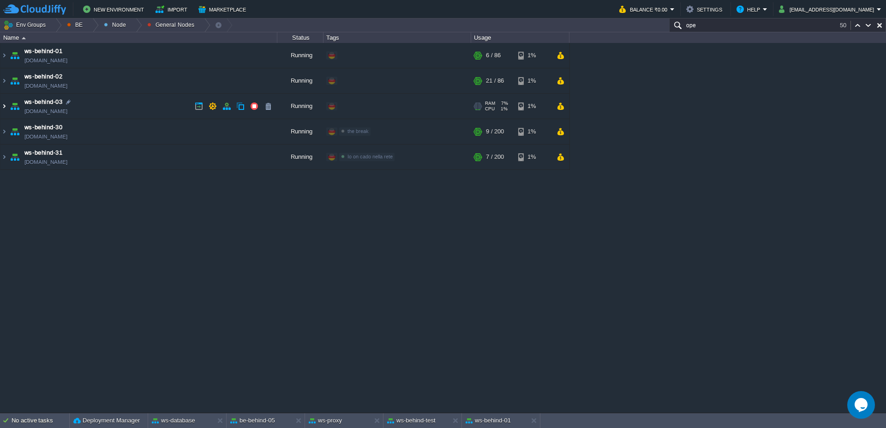
click at [1, 105] on img at bounding box center [3, 106] width 7 height 25
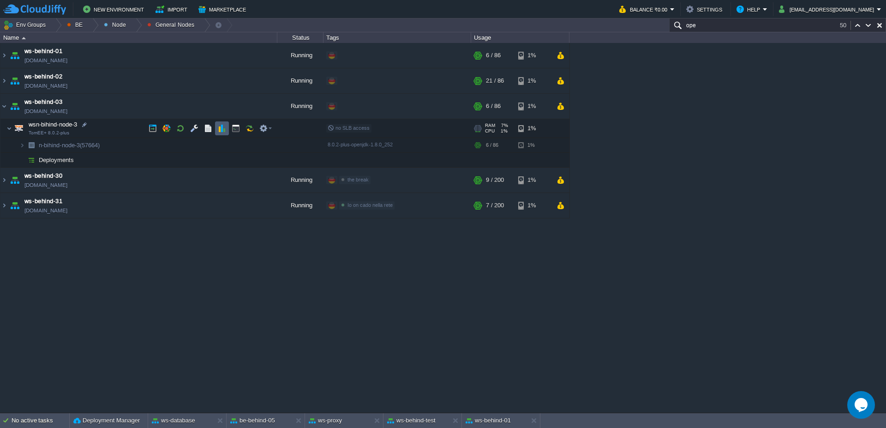
click at [222, 129] on button "button" at bounding box center [222, 128] width 8 height 8
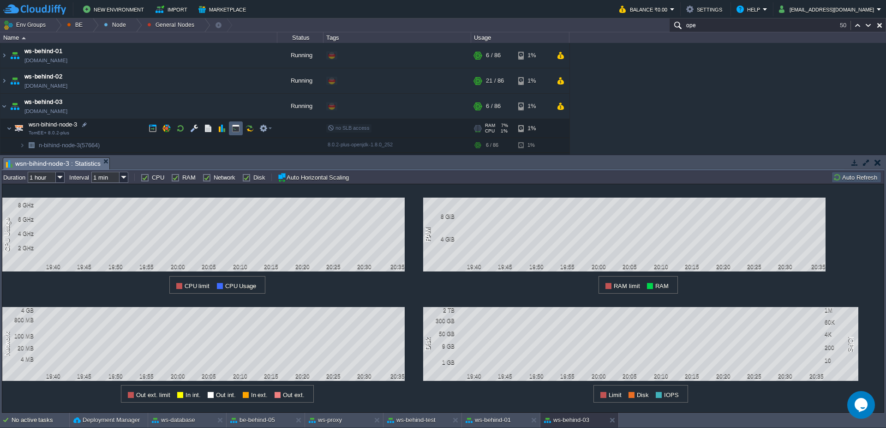
click at [240, 128] on td at bounding box center [236, 128] width 14 height 14
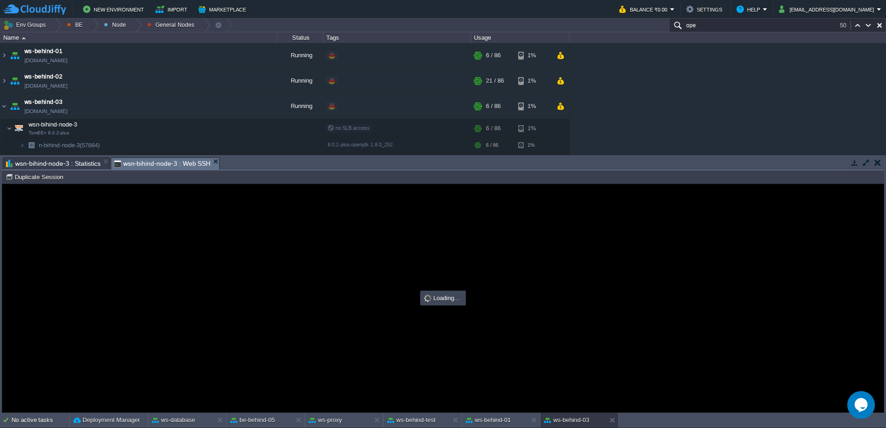
type input "#000000"
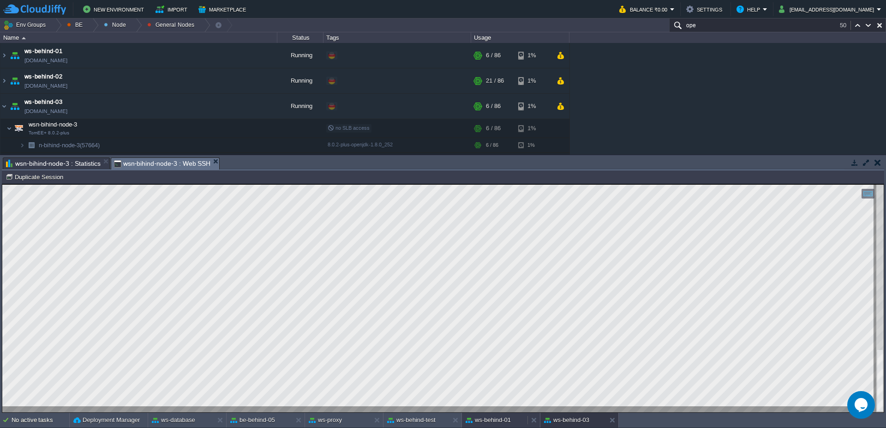
click at [486, 422] on button "ws-behind-01" at bounding box center [488, 419] width 45 height 9
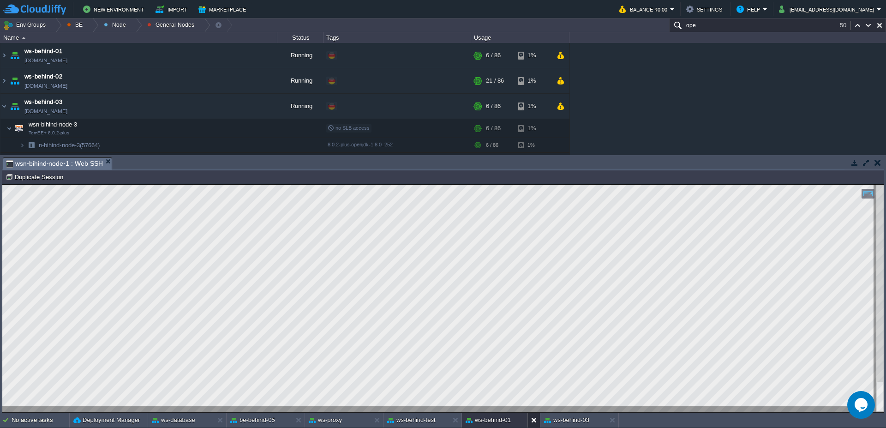
click at [535, 419] on button at bounding box center [535, 419] width 9 height 9
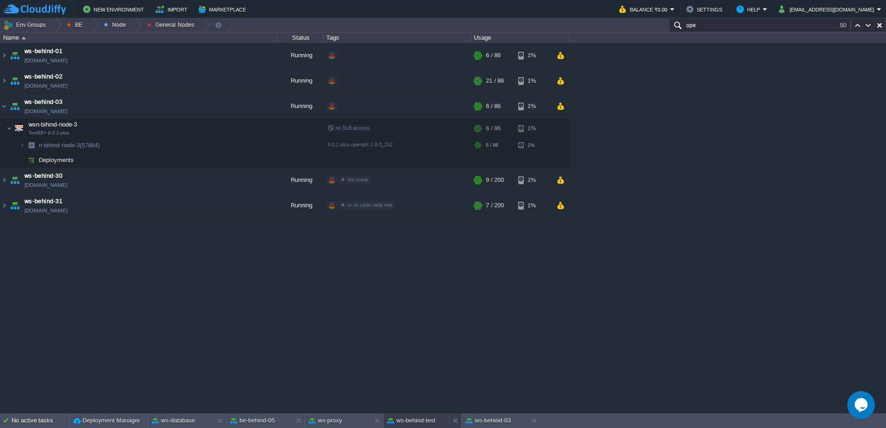
click at [418, 420] on button "ws-behind-test" at bounding box center [411, 420] width 48 height 9
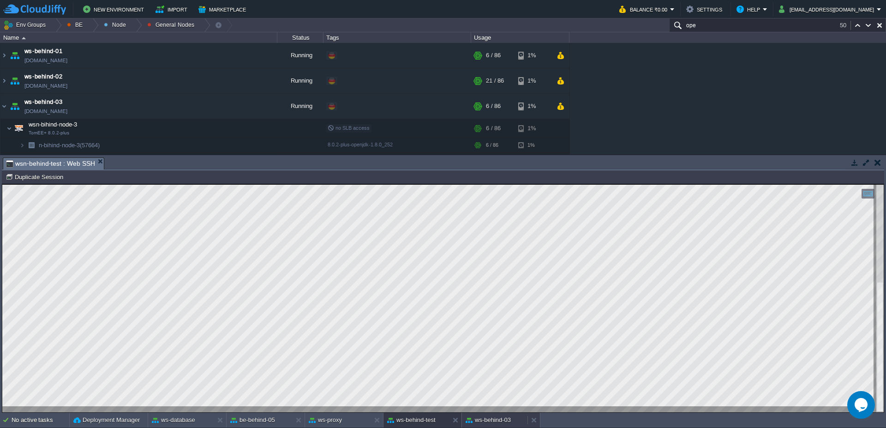
click at [505, 423] on button "ws-behind-03" at bounding box center [488, 419] width 45 height 9
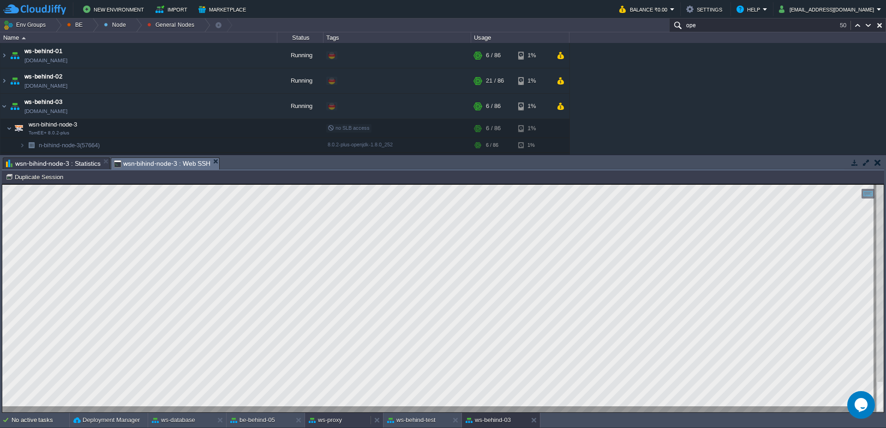
click at [342, 422] on button "ws-proxy" at bounding box center [325, 419] width 33 height 9
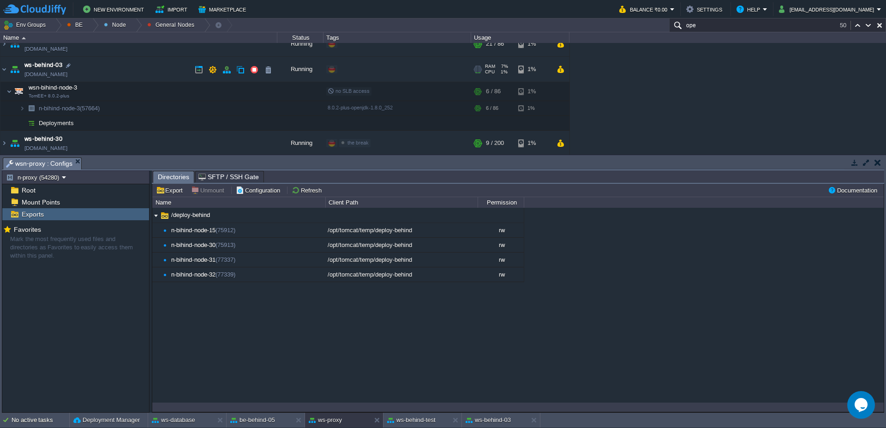
scroll to position [55, 0]
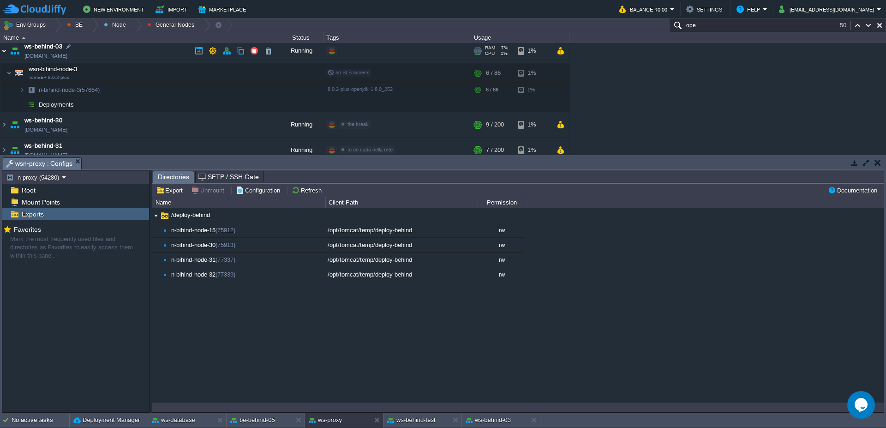
click at [0, 55] on img at bounding box center [3, 50] width 7 height 25
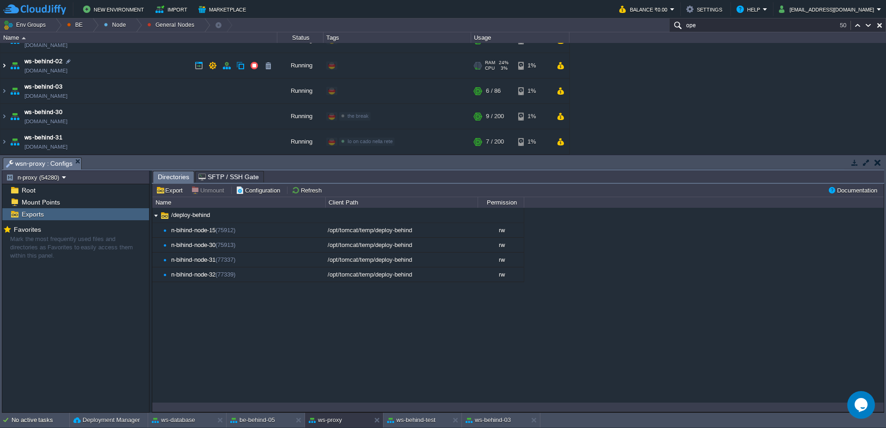
scroll to position [15, 0]
click at [736, 31] on input "ope" at bounding box center [777, 24] width 217 height 13
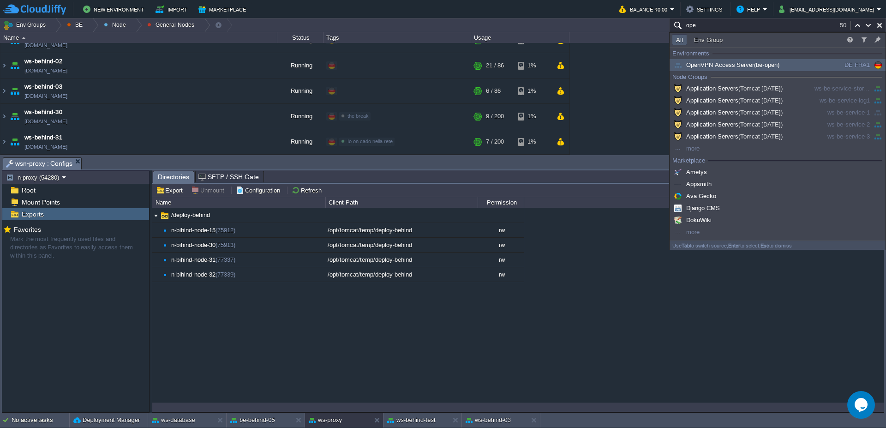
click at [736, 31] on input "ope" at bounding box center [777, 24] width 217 height 13
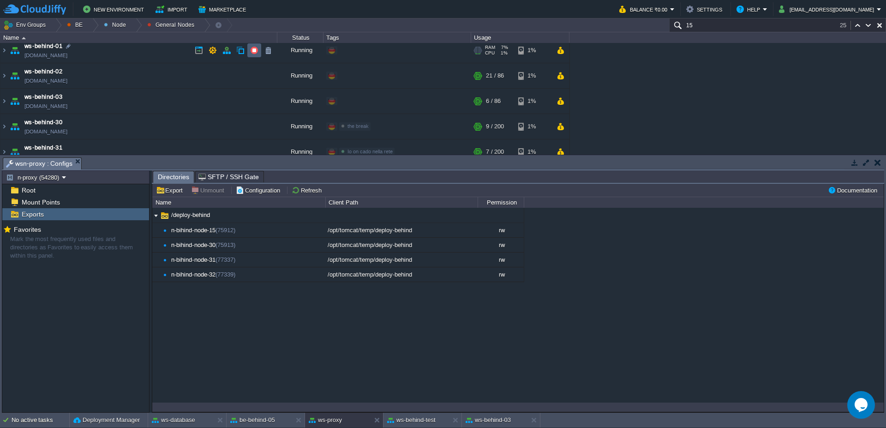
scroll to position [0, 0]
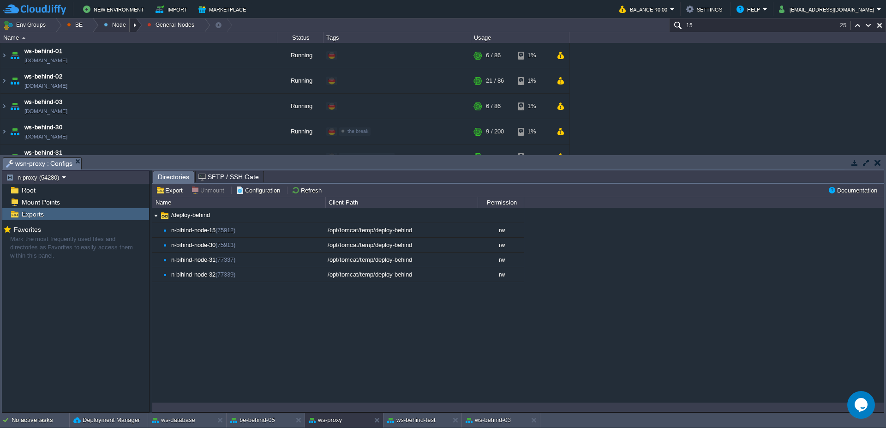
type input "15"
click at [137, 30] on div at bounding box center [136, 24] width 12 height 13
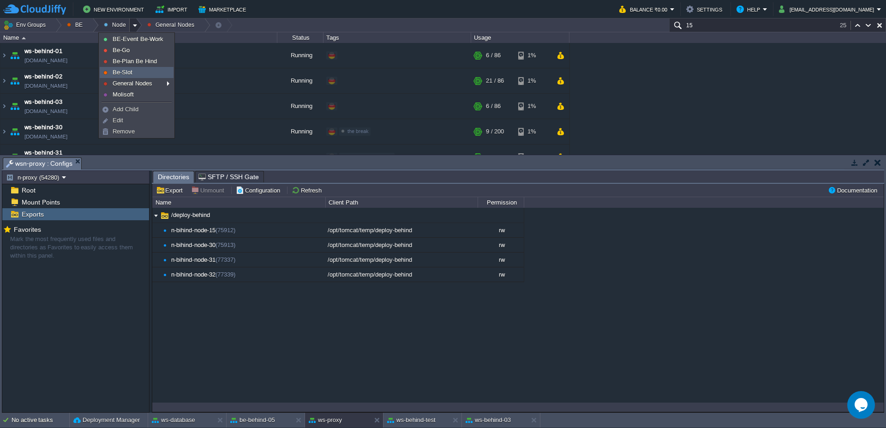
click at [133, 71] on link "Be-Slot" at bounding box center [136, 72] width 73 height 10
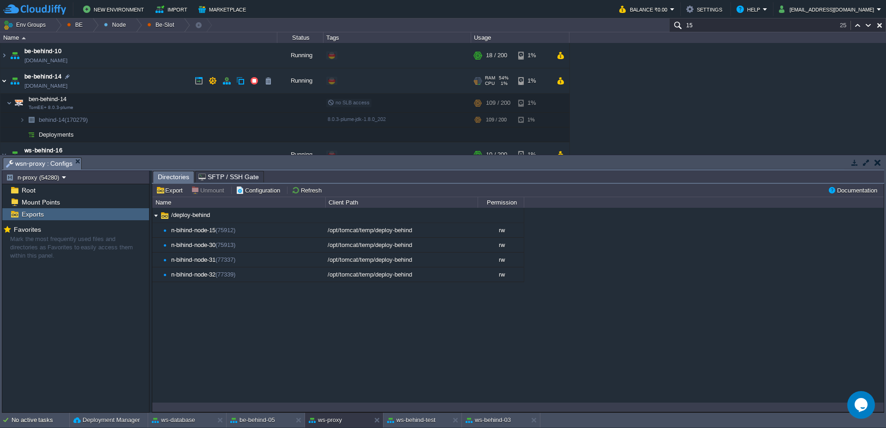
click at [0, 84] on img at bounding box center [3, 80] width 7 height 25
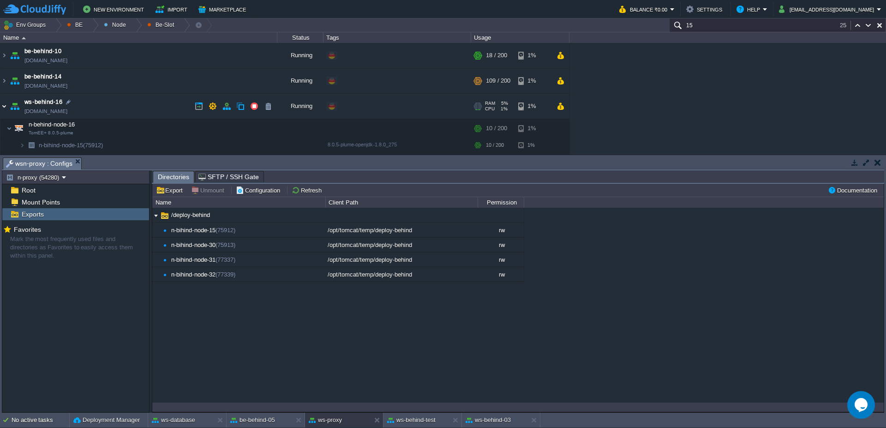
click at [0, 109] on img at bounding box center [3, 106] width 7 height 25
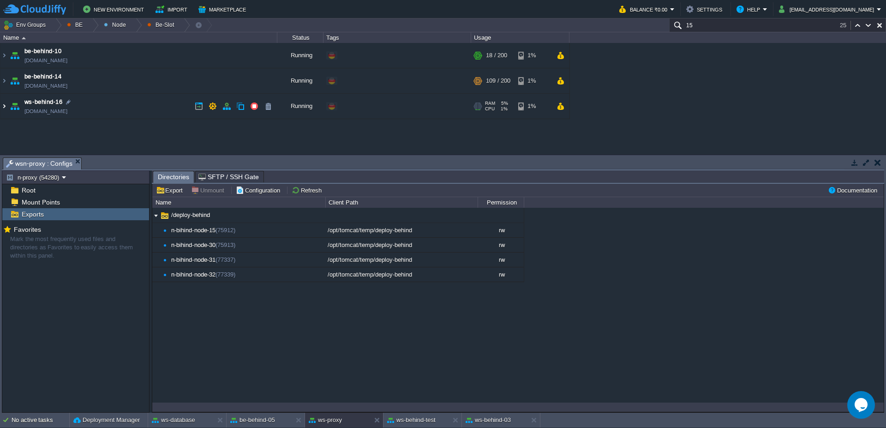
click at [0, 111] on img at bounding box center [3, 106] width 7 height 25
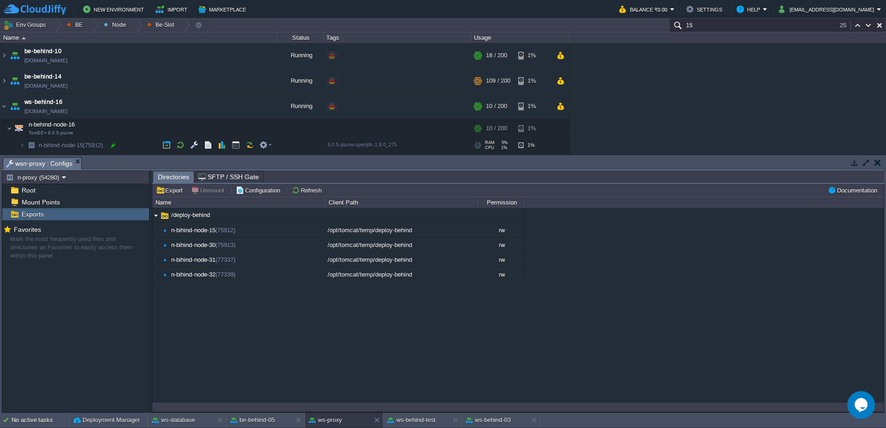
click at [110, 145] on div at bounding box center [113, 145] width 8 height 8
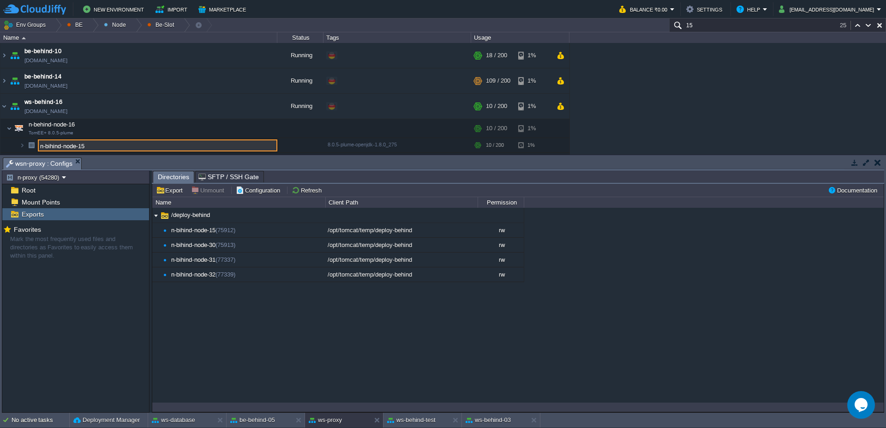
click at [109, 150] on input "n-bihind-node-15" at bounding box center [158, 145] width 240 height 12
type input "n-bihind-node-16"
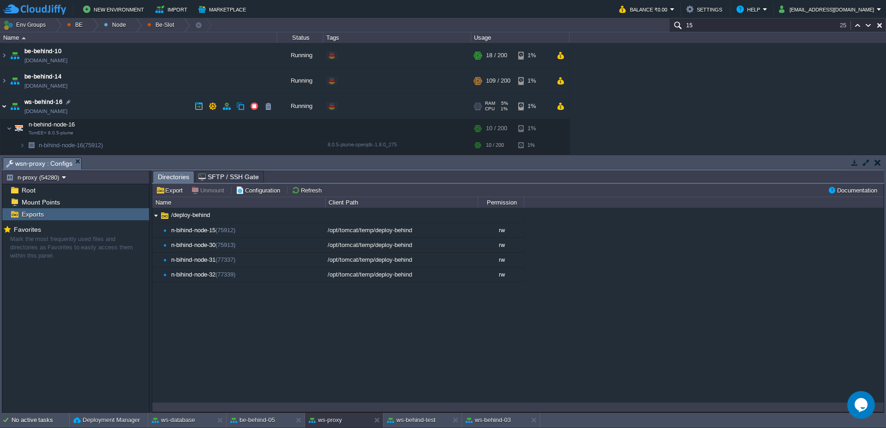
click at [1, 111] on img at bounding box center [3, 106] width 7 height 25
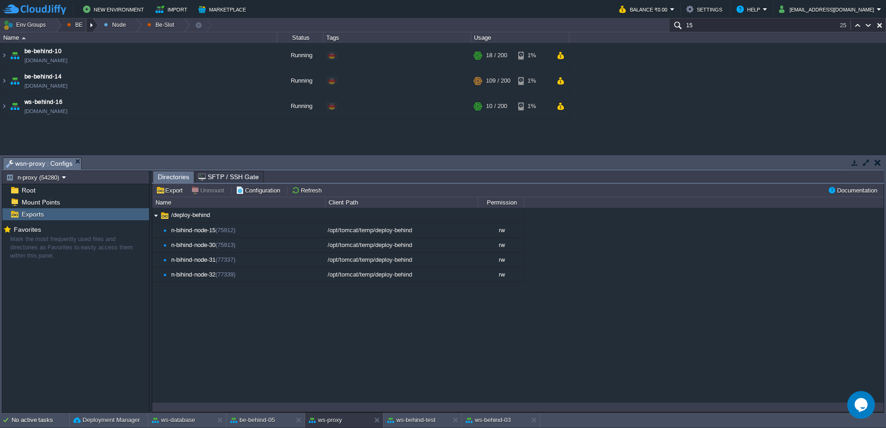
click at [93, 27] on div at bounding box center [92, 24] width 12 height 13
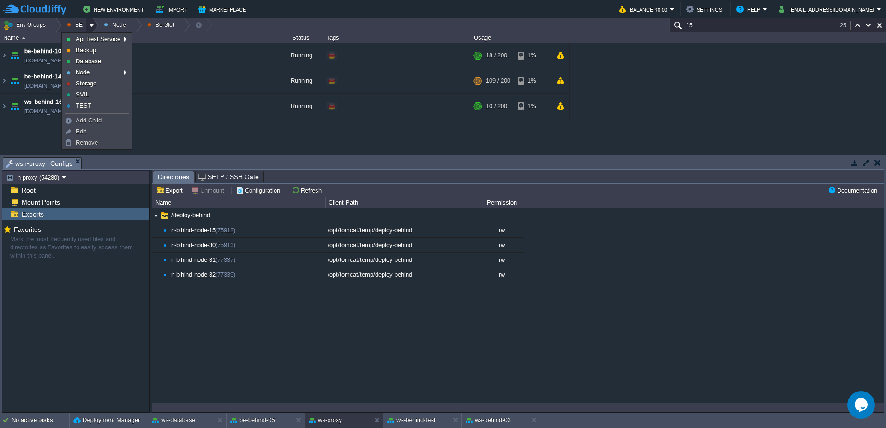
click at [91, 28] on div at bounding box center [92, 24] width 12 height 13
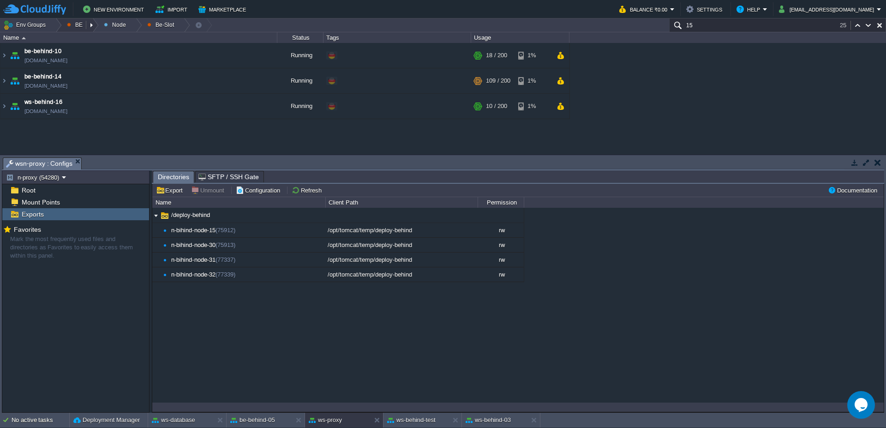
click at [77, 24] on button "BE" at bounding box center [76, 24] width 19 height 13
